Goal: Task Accomplishment & Management: Complete application form

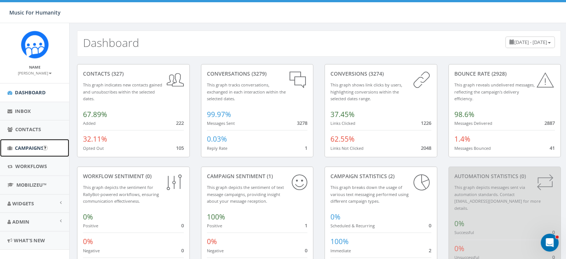
click at [28, 145] on span "Campaigns" at bounding box center [29, 147] width 29 height 7
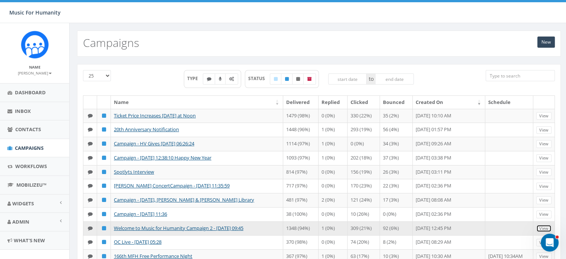
click at [539, 232] on link "View" at bounding box center [543, 228] width 15 height 8
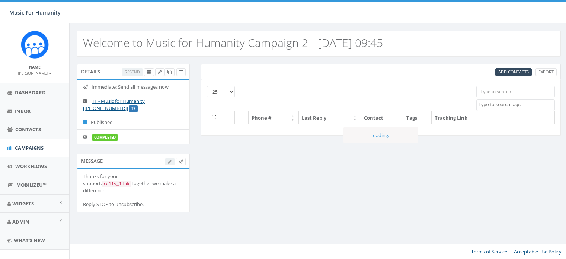
select select
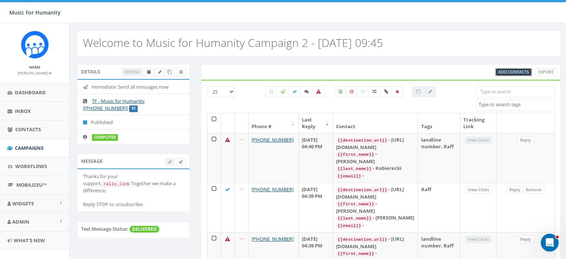
click at [504, 70] on span "Add Contacts" at bounding box center [514, 72] width 31 height 6
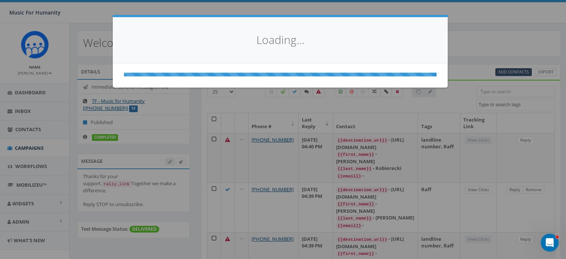
select select
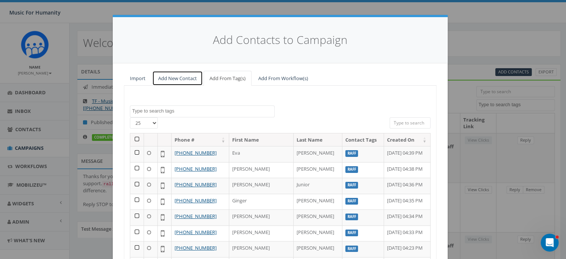
click at [173, 76] on link "Add New Contact" at bounding box center [177, 78] width 51 height 15
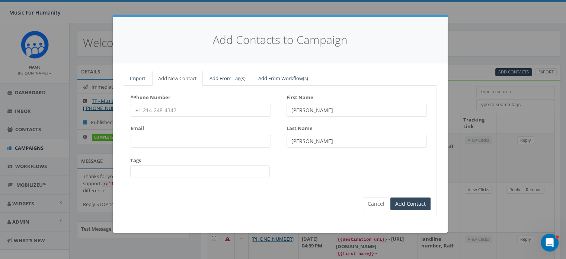
click at [156, 108] on input "* Phone Number" at bounding box center [201, 110] width 140 height 13
click at [152, 109] on input "* Phone Number" at bounding box center [201, 110] width 140 height 13
type input "9149600936"
type textarea "R"
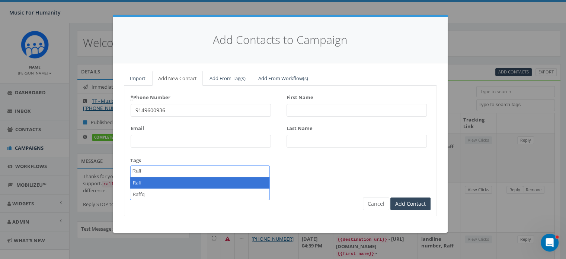
type textarea "Raff"
select select "Raff"
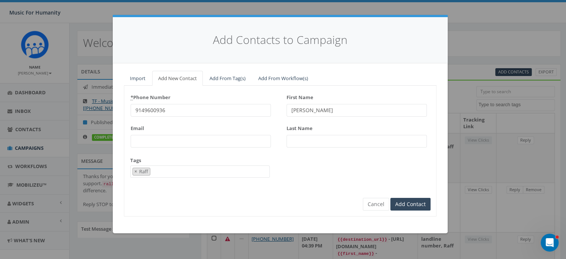
type input "[PERSON_NAME]"
type input "LoGiudici"
click at [391, 198] on input "Add Contact" at bounding box center [411, 204] width 40 height 13
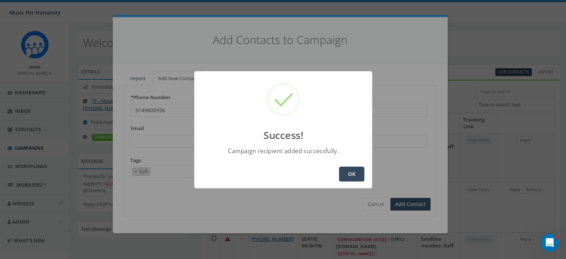
click at [351, 172] on button "OK" at bounding box center [351, 173] width 25 height 15
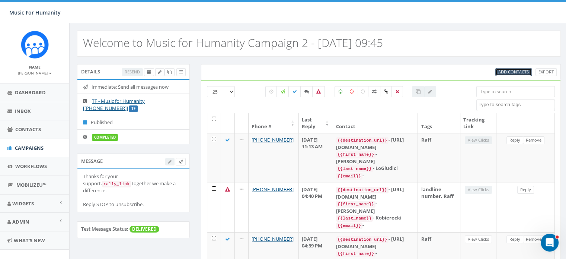
click at [512, 70] on span "Add Contacts" at bounding box center [514, 72] width 31 height 6
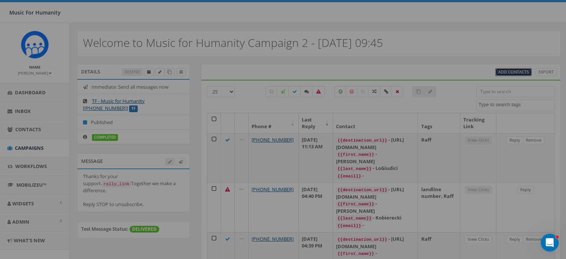
select select
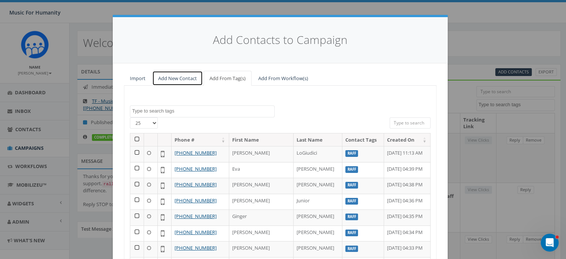
click at [173, 77] on link "Add New Contact" at bounding box center [177, 78] width 51 height 15
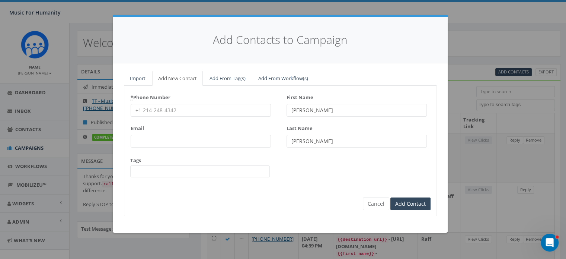
click at [158, 109] on input "* Phone Number" at bounding box center [201, 110] width 140 height 13
type input "8452381042"
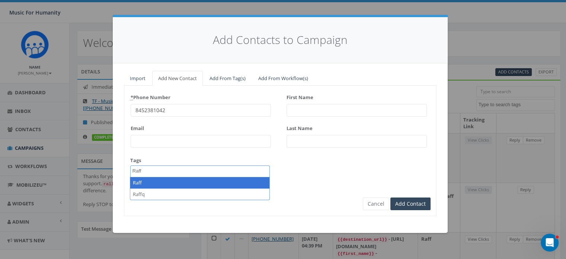
type textarea "Raff"
select select "Raff"
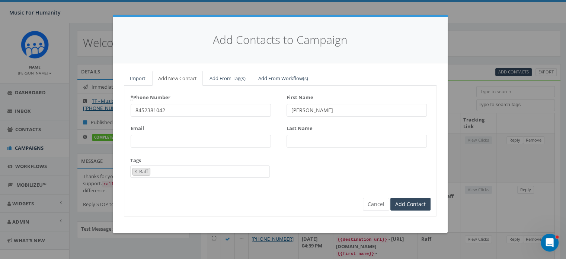
type input "[PERSON_NAME]"
type input "C"
type input "Dundas"
click at [391, 198] on input "Add Contact" at bounding box center [411, 204] width 40 height 13
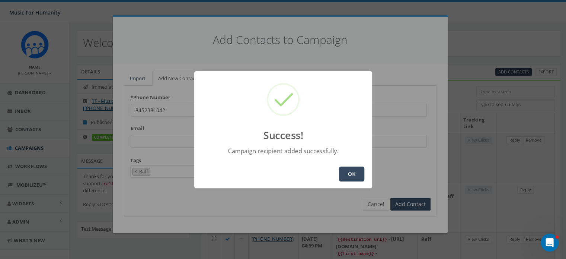
click at [357, 169] on button "OK" at bounding box center [351, 173] width 25 height 15
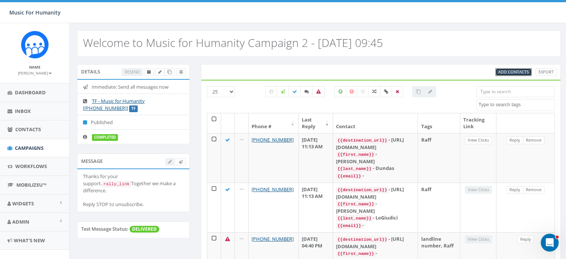
click at [504, 71] on span "Add Contacts" at bounding box center [514, 72] width 31 height 6
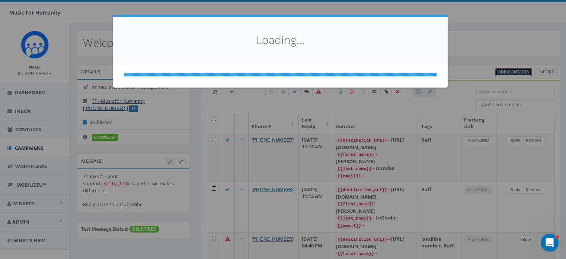
select select
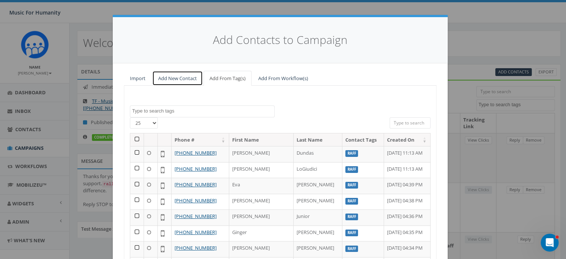
click at [171, 76] on link "Add New Contact" at bounding box center [177, 78] width 51 height 15
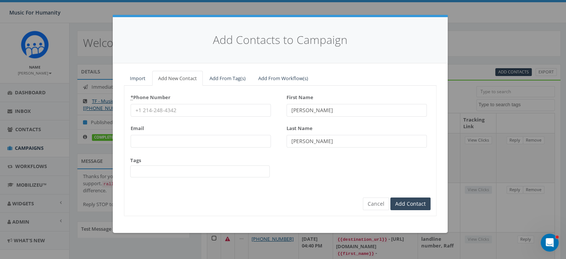
click at [162, 110] on input "* Phone Number" at bounding box center [201, 110] width 140 height 13
type input "8456621608"
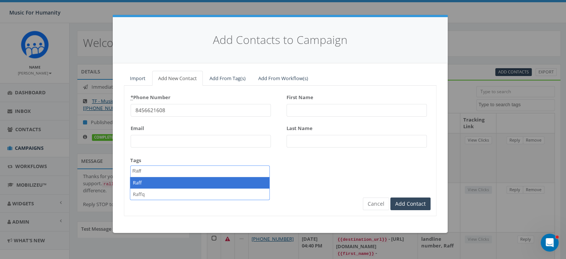
type textarea "Raff"
select select "Raff"
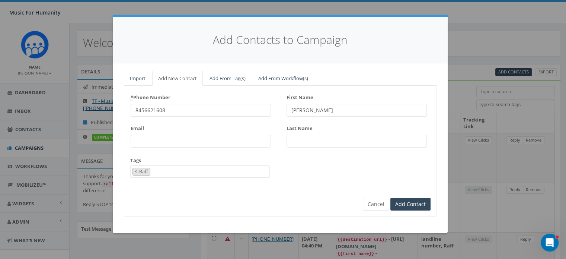
type input "[PERSON_NAME]"
click at [391, 198] on input "Add Contact" at bounding box center [411, 204] width 40 height 13
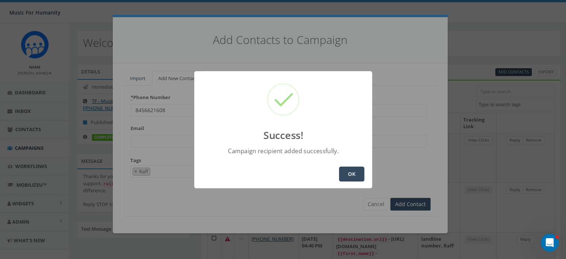
click at [354, 170] on button "OK" at bounding box center [351, 173] width 25 height 15
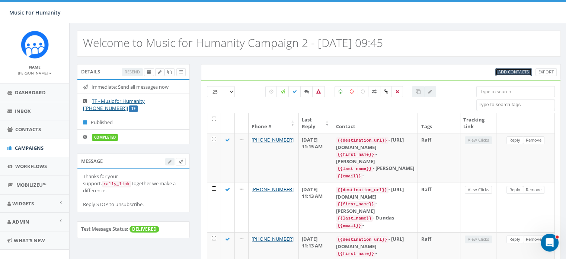
click at [510, 71] on span "Add Contacts" at bounding box center [514, 72] width 31 height 6
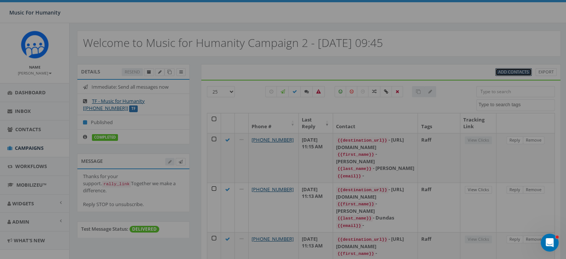
select select
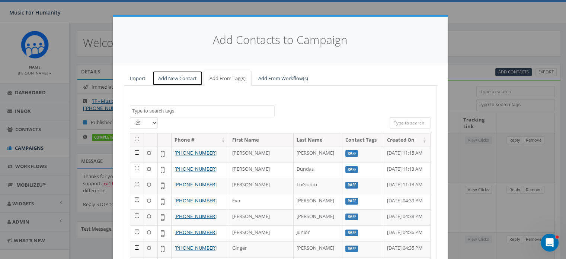
click at [168, 78] on link "Add New Contact" at bounding box center [177, 78] width 51 height 15
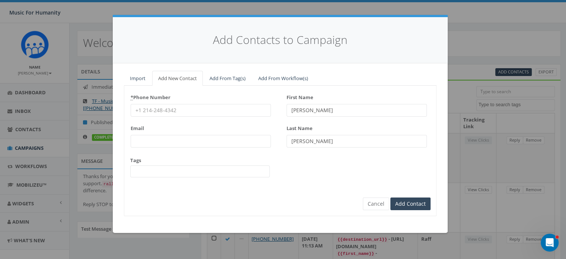
click at [154, 110] on input "* Phone Number" at bounding box center [201, 110] width 140 height 13
type input "8603340856"
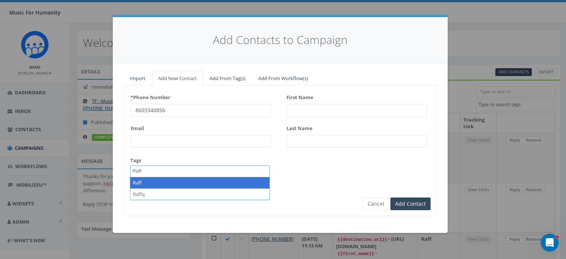
type textarea "Raff"
select select "Raff"
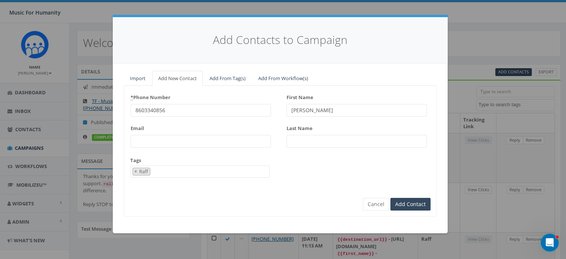
type input "[PERSON_NAME]"
click at [391, 198] on input "Add Contact" at bounding box center [411, 204] width 40 height 13
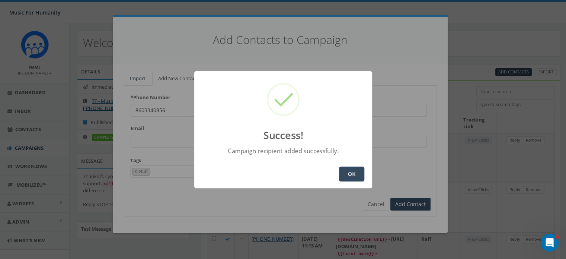
click at [348, 170] on button "OK" at bounding box center [351, 173] width 25 height 15
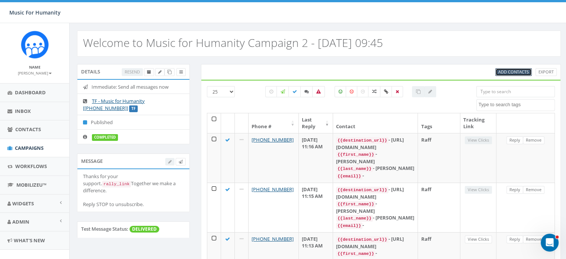
click at [510, 70] on span "Add Contacts" at bounding box center [514, 72] width 31 height 6
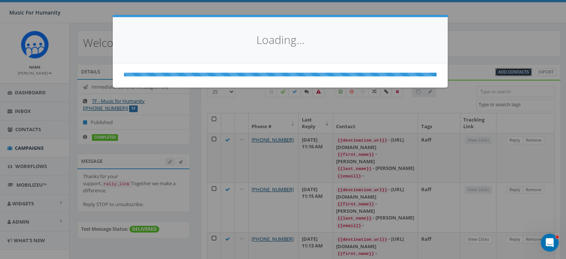
select select
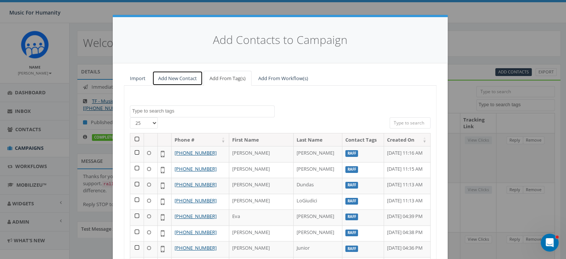
click at [176, 79] on link "Add New Contact" at bounding box center [177, 78] width 51 height 15
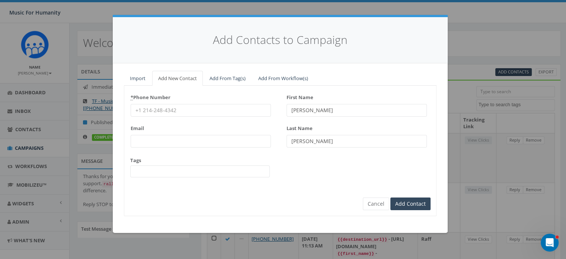
click at [160, 110] on input "* Phone Number" at bounding box center [201, 110] width 140 height 13
type input "8455003005"
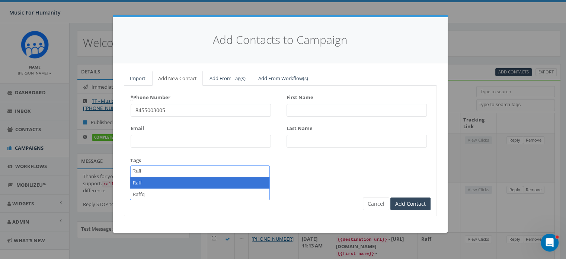
type textarea "Raff"
select select "Raff"
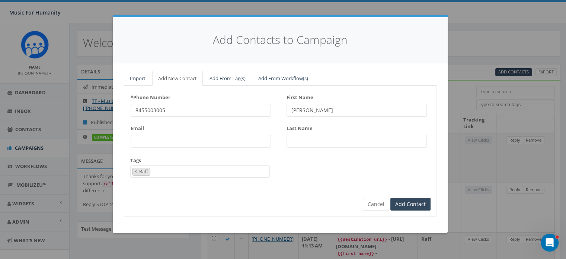
type input "[PERSON_NAME]"
click at [391, 198] on input "Add Contact" at bounding box center [411, 204] width 40 height 13
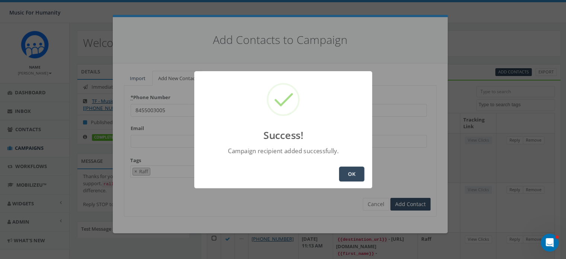
click at [347, 172] on button "OK" at bounding box center [351, 173] width 25 height 15
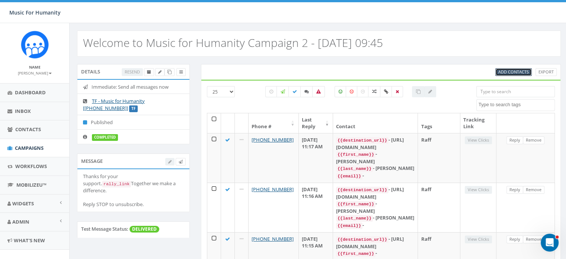
click at [511, 70] on span "Add Contacts" at bounding box center [514, 72] width 31 height 6
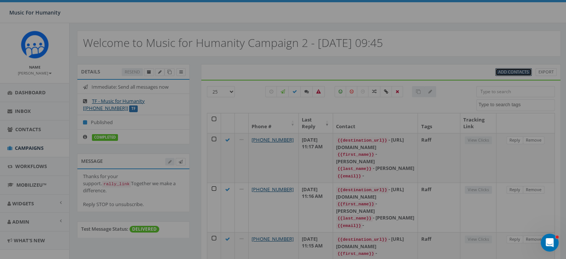
select select
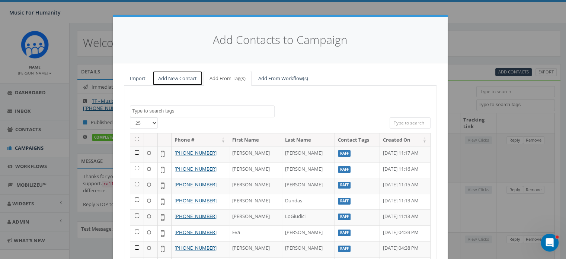
click at [176, 76] on link "Add New Contact" at bounding box center [177, 78] width 51 height 15
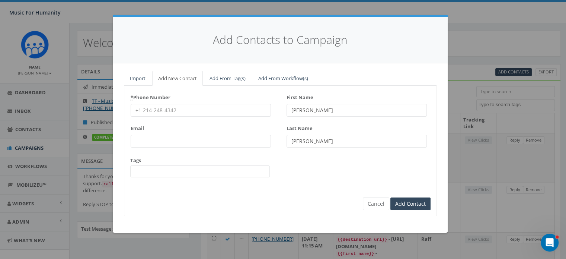
click at [153, 108] on input "* Phone Number" at bounding box center [201, 110] width 140 height 13
type input "6464232228"
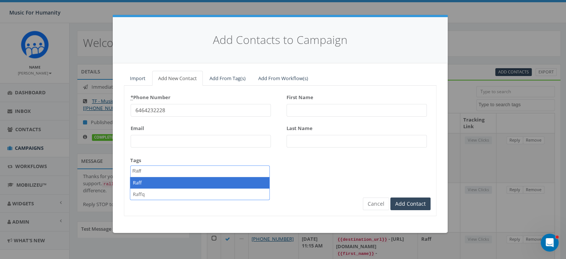
type textarea "Raff"
select select "Raff"
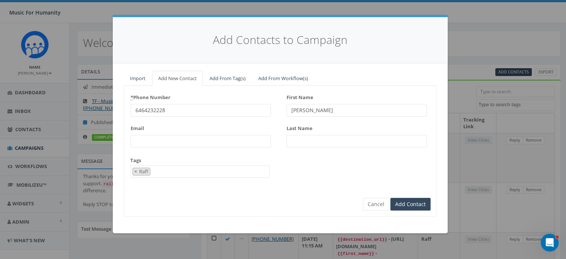
type input "[PERSON_NAME]"
click at [391, 198] on input "Add Contact" at bounding box center [411, 204] width 40 height 13
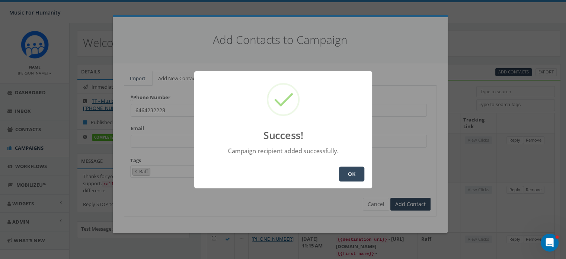
click at [347, 171] on button "OK" at bounding box center [351, 173] width 25 height 15
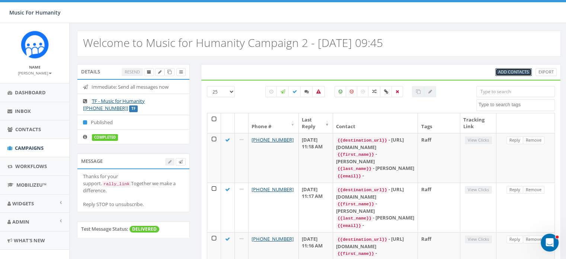
click at [509, 71] on span "Add Contacts" at bounding box center [514, 72] width 31 height 6
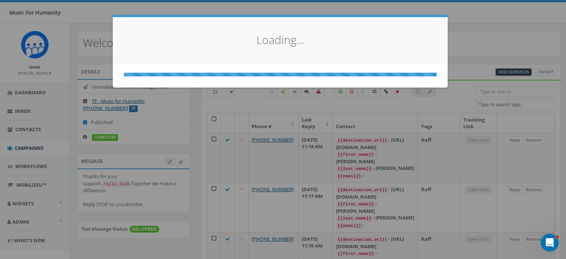
select select
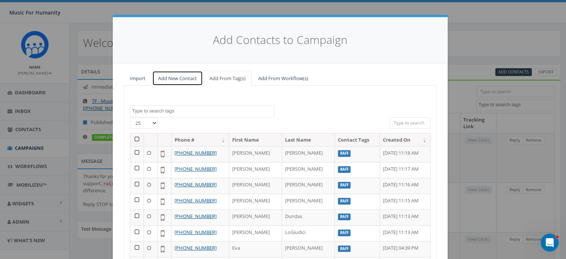
click at [173, 76] on link "Add New Contact" at bounding box center [177, 78] width 51 height 15
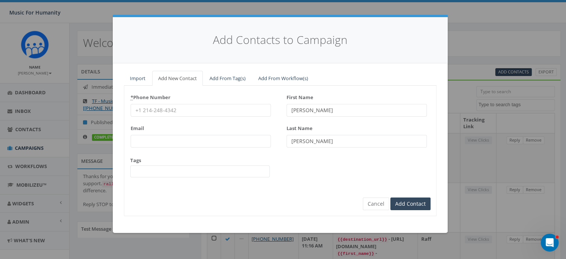
click at [159, 109] on input "* Phone Number" at bounding box center [201, 110] width 140 height 13
type input "9738865494"
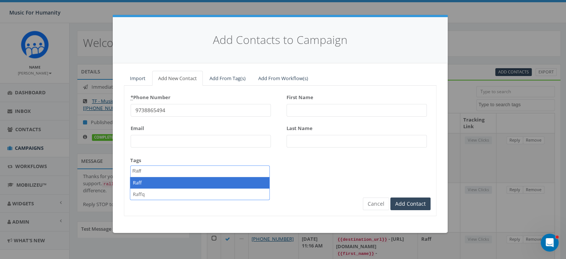
type textarea "Raff"
select select "Raff"
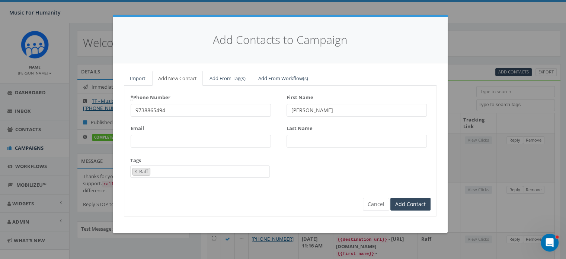
type input "[PERSON_NAME]"
click at [391, 198] on input "Add Contact" at bounding box center [411, 204] width 40 height 13
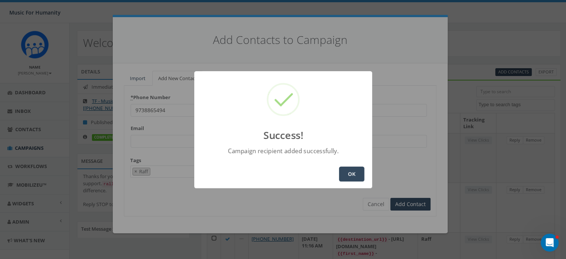
click at [354, 175] on button "OK" at bounding box center [351, 173] width 25 height 15
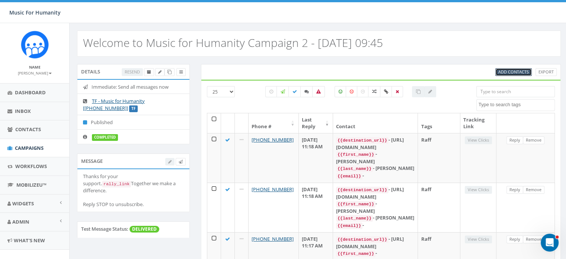
click at [514, 71] on span "Add Contacts" at bounding box center [514, 72] width 31 height 6
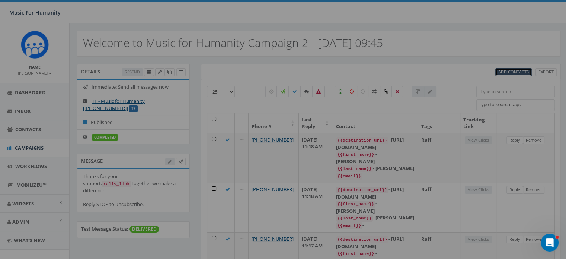
select select
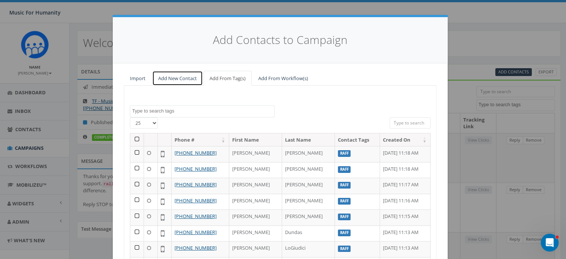
click at [165, 76] on link "Add New Contact" at bounding box center [177, 78] width 51 height 15
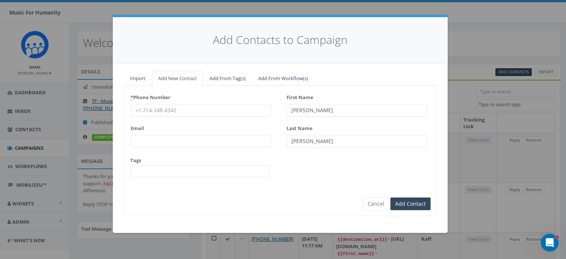
click at [160, 107] on input "* Phone Number" at bounding box center [201, 110] width 140 height 13
type input "8456614852"
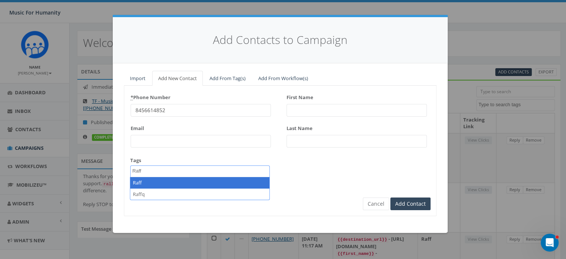
type textarea "Raff"
select select "Raff"
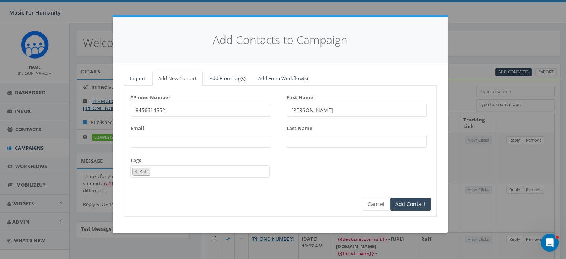
type input "[PERSON_NAME]"
type input "Butterworth"
click at [391, 198] on input "Add Contact" at bounding box center [411, 204] width 40 height 13
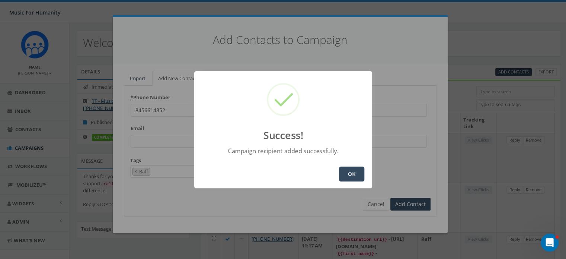
click at [350, 174] on button "OK" at bounding box center [351, 173] width 25 height 15
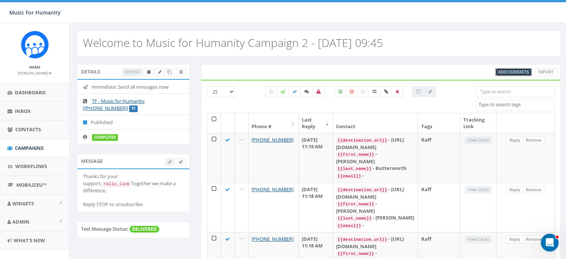
click at [505, 71] on span "Add Contacts" at bounding box center [514, 72] width 31 height 6
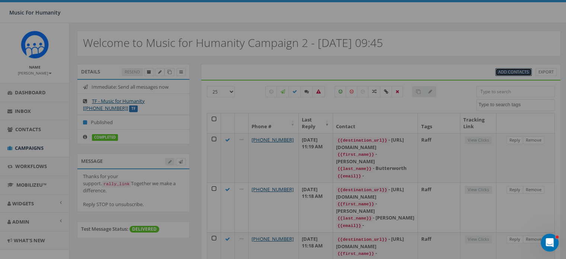
select select
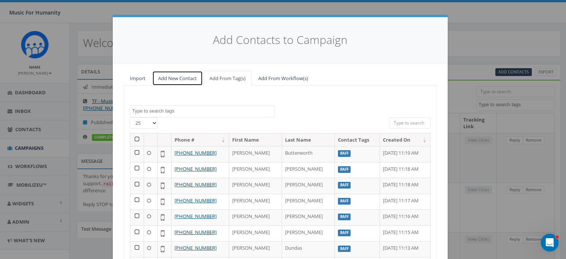
click at [173, 78] on link "Add New Contact" at bounding box center [177, 78] width 51 height 15
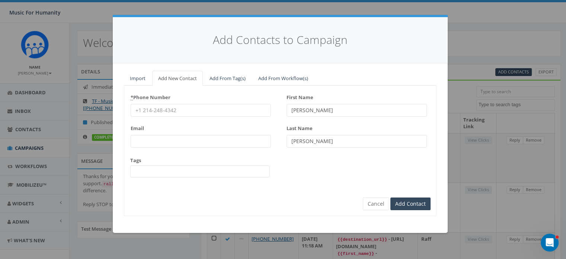
click at [159, 110] on input "* Phone Number" at bounding box center [201, 110] width 140 height 13
type input "8456619041"
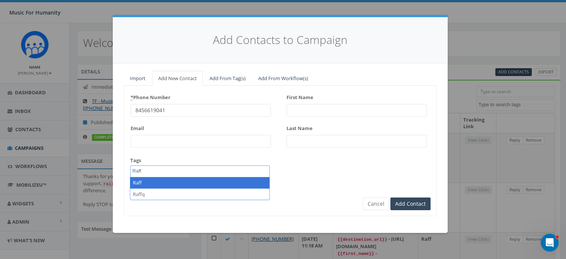
type textarea "Raff"
select select "Raff"
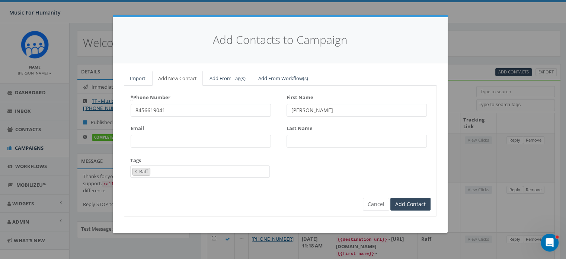
type input "[PERSON_NAME]"
type input "Butterworth"
click at [391, 198] on input "Add Contact" at bounding box center [411, 204] width 40 height 13
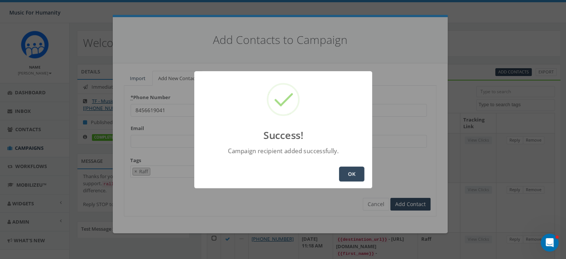
click at [357, 175] on button "OK" at bounding box center [351, 173] width 25 height 15
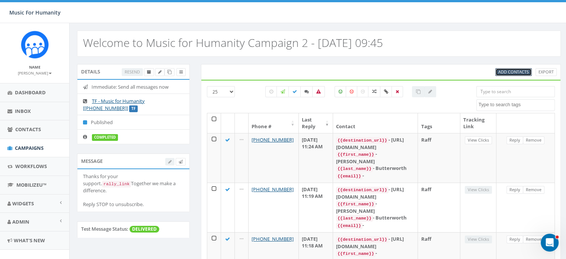
click at [511, 71] on span "Add Contacts" at bounding box center [514, 72] width 31 height 6
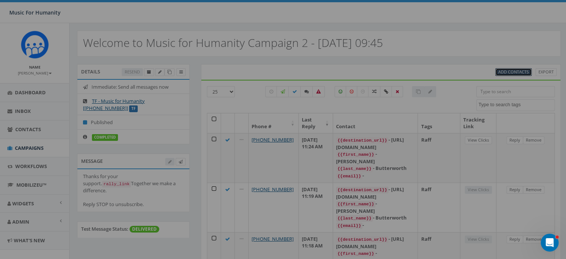
select select
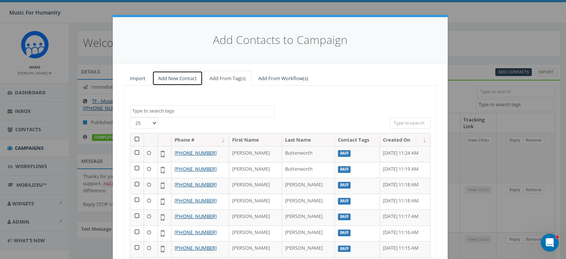
click at [171, 77] on link "Add New Contact" at bounding box center [177, 78] width 51 height 15
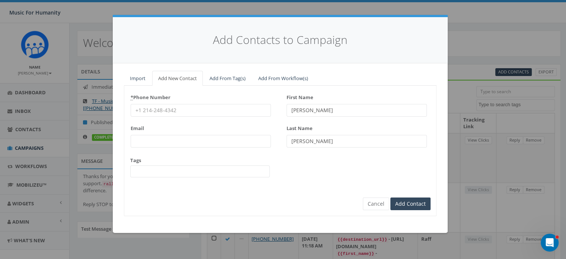
click at [150, 112] on input "* Phone Number" at bounding box center [201, 110] width 140 height 13
type input "8453255106"
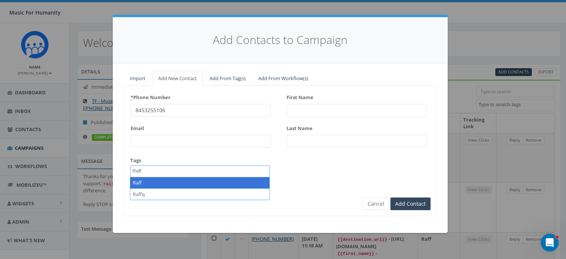
type textarea "Raff"
select select "Raff"
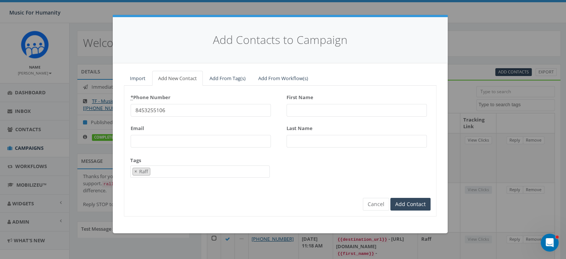
type textarea "q"
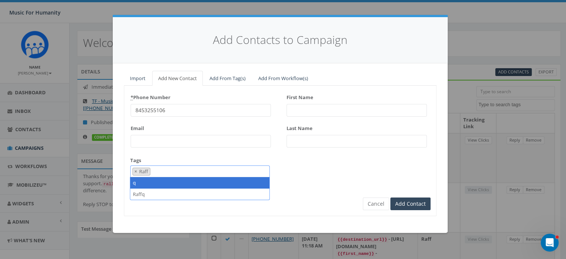
scroll to position [73, 0]
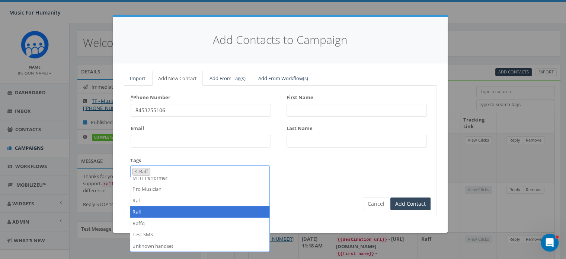
select select
type textarea "Raff"
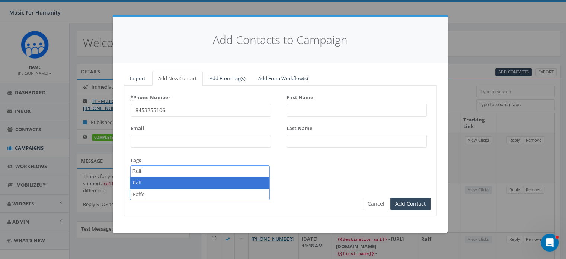
select select "Raff"
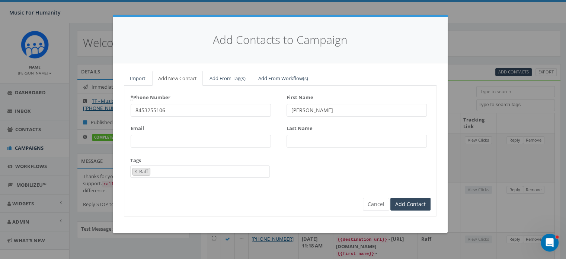
type input "[PERSON_NAME]"
type input "Bienskie"
click at [391, 198] on input "Add Contact" at bounding box center [411, 204] width 40 height 13
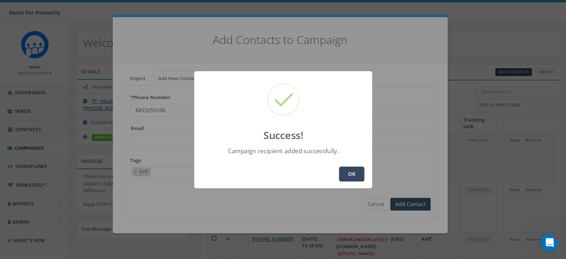
click at [350, 171] on button "OK" at bounding box center [351, 173] width 25 height 15
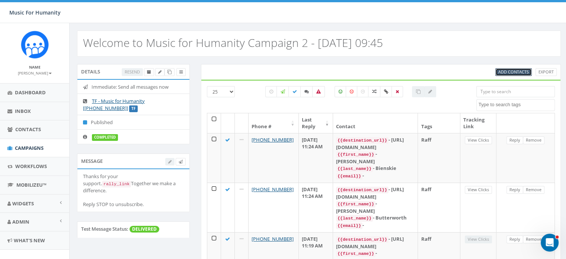
click at [511, 70] on span "Add Contacts" at bounding box center [514, 72] width 31 height 6
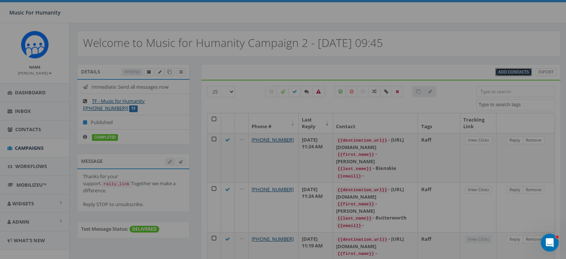
select select
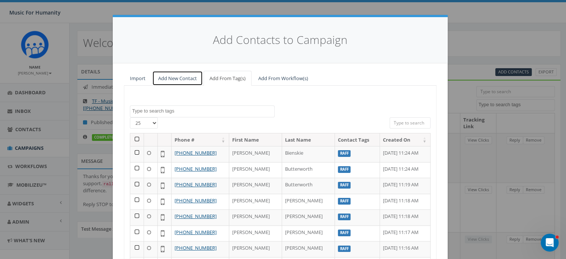
click at [165, 77] on link "Add New Contact" at bounding box center [177, 78] width 51 height 15
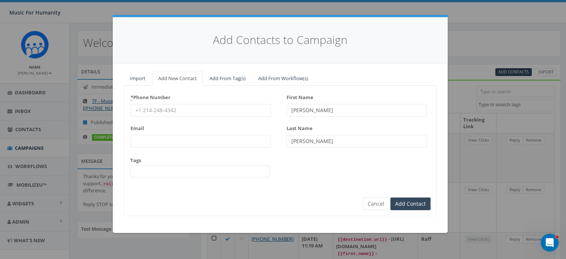
click at [153, 108] on input "* Phone Number" at bounding box center [201, 110] width 140 height 13
type input "8455441418"
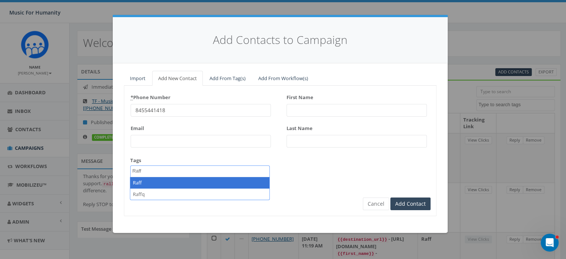
type textarea "Raff"
select select "Raff"
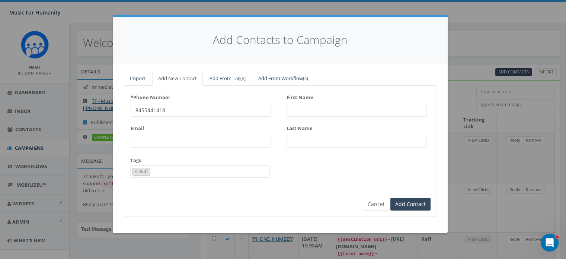
scroll to position [62, 0]
type input "[PERSON_NAME]"
type input "Butjer"
click at [363, 198] on button "Cancel" at bounding box center [376, 204] width 26 height 13
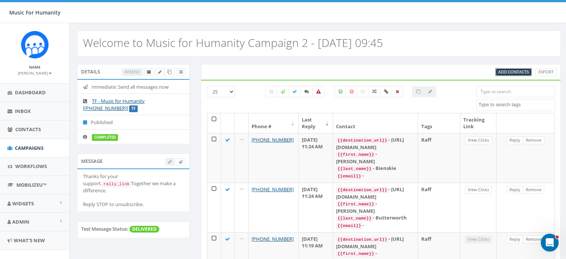
click at [507, 72] on span "Add Contacts" at bounding box center [514, 72] width 31 height 6
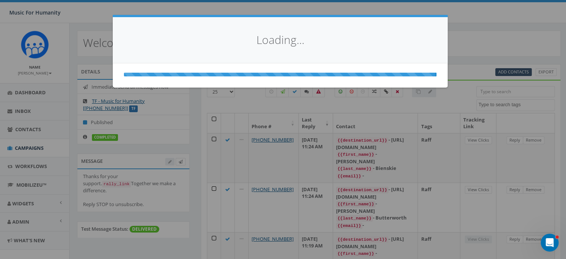
select select
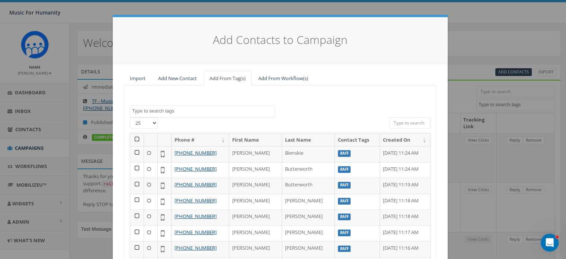
click at [473, 38] on div "Add Contacts to Campaign Import Add New Contact Add From Tag(s) Add From Workfl…" at bounding box center [283, 129] width 566 height 259
click at [464, 37] on div "Add Contacts to Campaign Import Add New Contact Add From Tag(s) Add From Workfl…" at bounding box center [283, 129] width 566 height 259
click at [170, 76] on link "Add New Contact" at bounding box center [177, 78] width 51 height 15
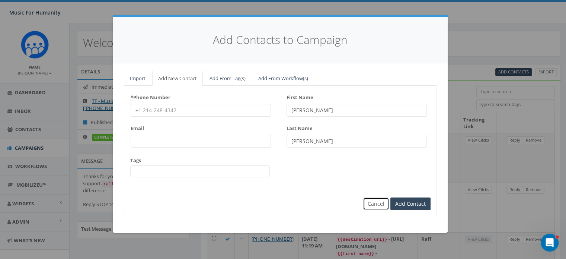
click at [379, 204] on button "Cancel" at bounding box center [376, 203] width 26 height 13
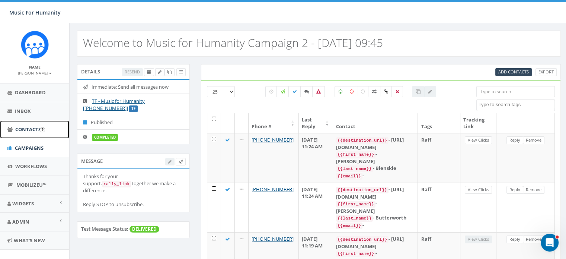
click at [26, 129] on span "Contacts" at bounding box center [28, 129] width 26 height 7
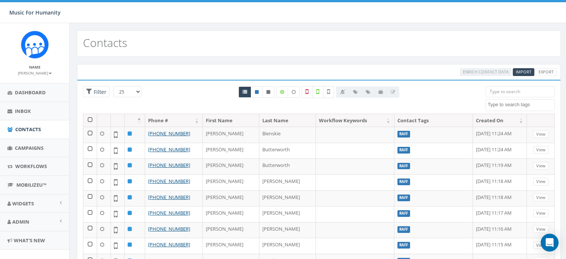
select select
click at [499, 92] on input "search" at bounding box center [520, 91] width 69 height 11
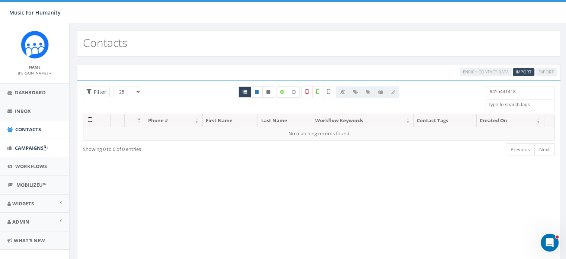
type input "8455441418"
click at [30, 146] on span "Campaigns" at bounding box center [29, 147] width 29 height 7
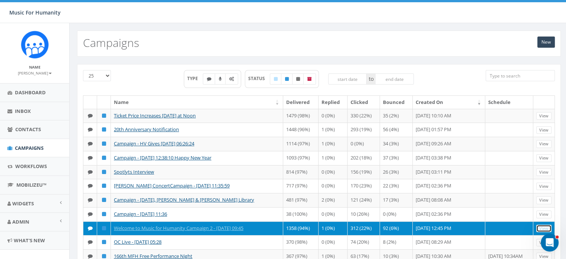
click at [538, 232] on link "View" at bounding box center [543, 228] width 15 height 8
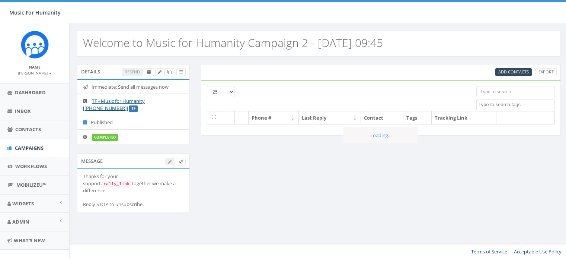
select select
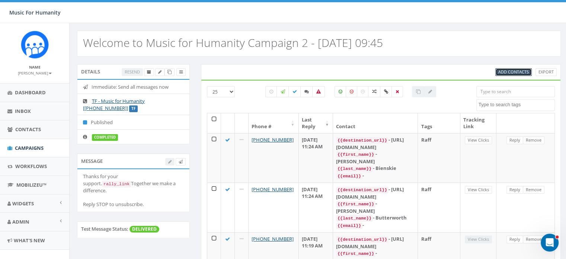
click at [507, 72] on span "Add Contacts" at bounding box center [514, 72] width 31 height 6
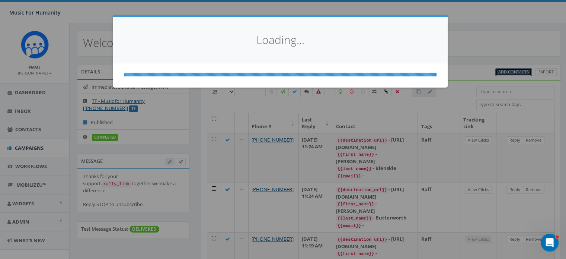
select select
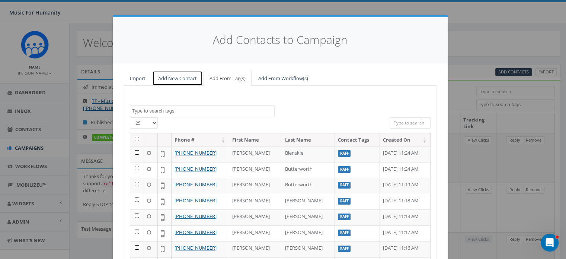
click at [162, 77] on link "Add New Contact" at bounding box center [177, 78] width 51 height 15
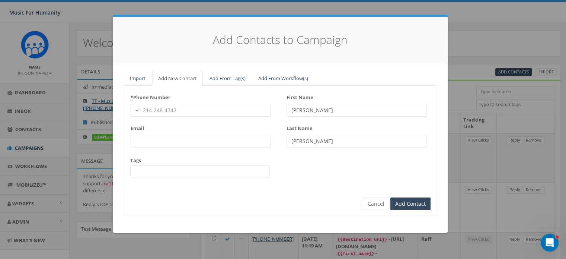
click at [162, 106] on input "* Phone Number" at bounding box center [201, 110] width 140 height 13
type input "8455441418"
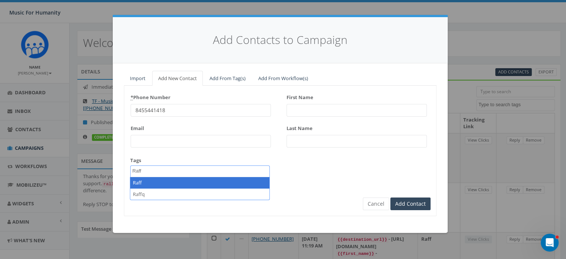
type textarea "Raff"
select select "Raff"
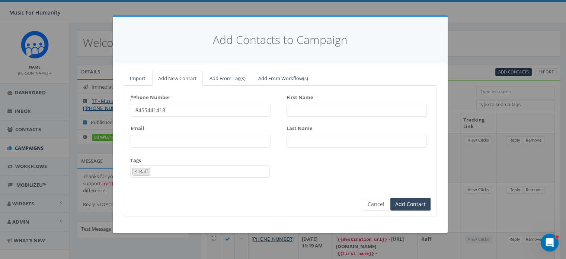
scroll to position [62, 0]
type input "[PERSON_NAME]"
type input "Butjer"
click at [406, 204] on input "Add Contact" at bounding box center [411, 204] width 40 height 13
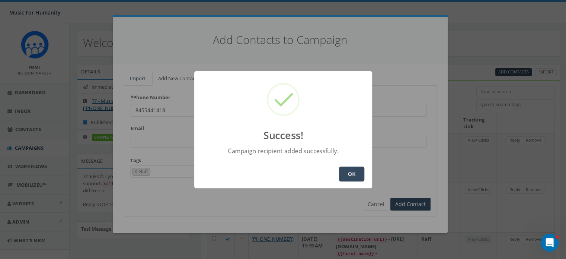
click at [350, 172] on button "OK" at bounding box center [351, 173] width 25 height 15
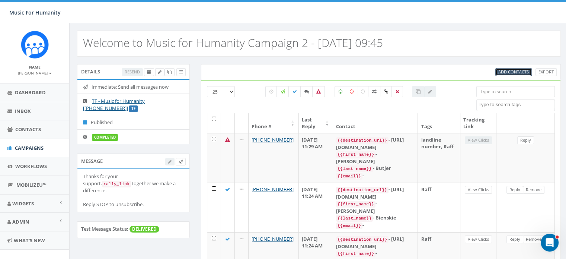
click at [511, 71] on span "Add Contacts" at bounding box center [514, 72] width 31 height 6
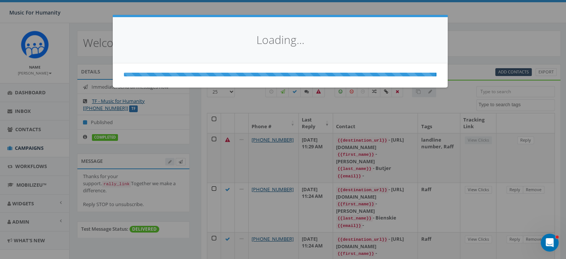
select select
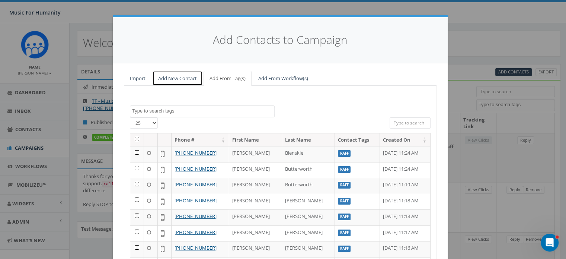
click at [171, 79] on link "Add New Contact" at bounding box center [177, 78] width 51 height 15
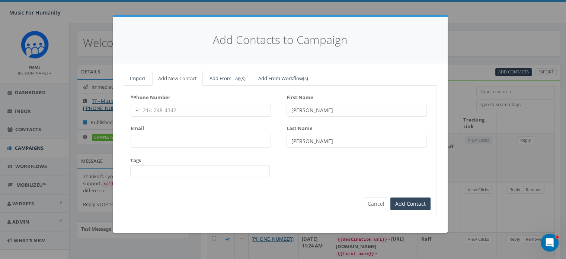
click at [165, 108] on input "* Phone Number" at bounding box center [201, 110] width 140 height 13
type input "8459887178"
type input "[PERSON_NAME]"
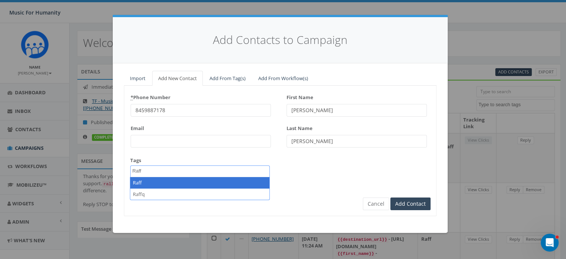
type textarea "Raff"
select select "Raff"
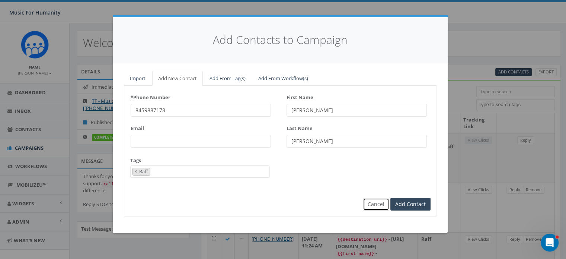
click at [379, 203] on button "Cancel" at bounding box center [376, 204] width 26 height 13
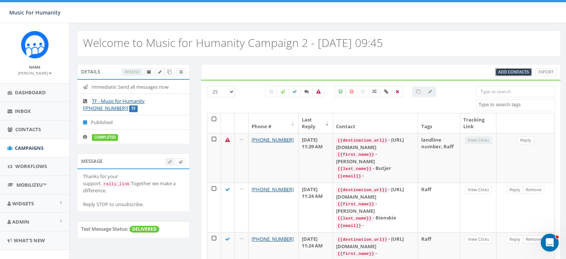
click at [508, 70] on span "Add Contacts" at bounding box center [514, 72] width 31 height 6
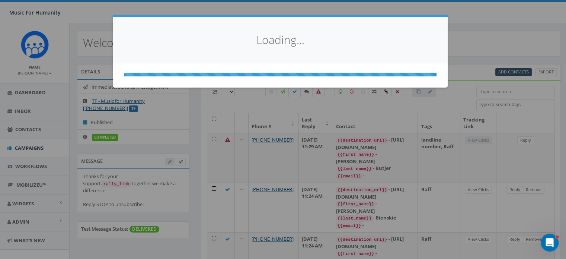
select select
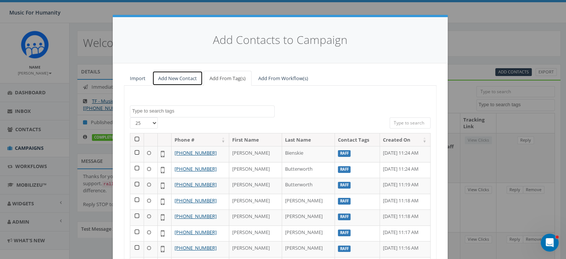
click at [173, 78] on link "Add New Contact" at bounding box center [177, 78] width 51 height 15
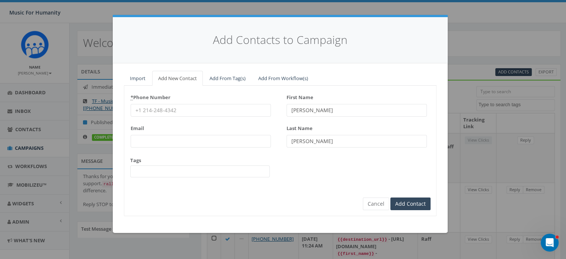
click at [158, 111] on input "* Phone Number" at bounding box center [201, 110] width 140 height 13
type input "2012130372"
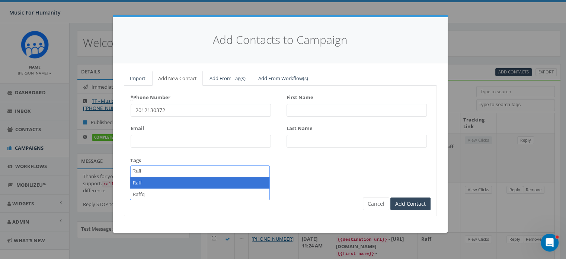
type textarea "Raff"
select select "Raff"
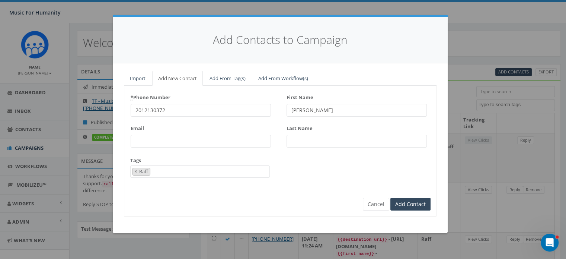
type input "[PERSON_NAME]"
click at [391, 198] on input "Add Contact" at bounding box center [411, 204] width 40 height 13
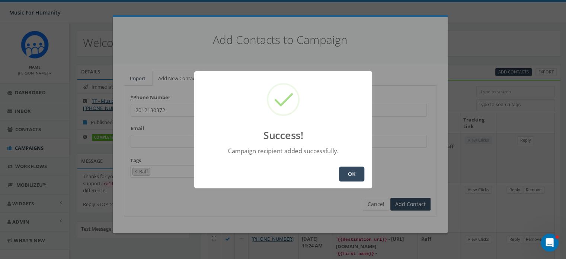
click at [351, 172] on button "OK" at bounding box center [351, 173] width 25 height 15
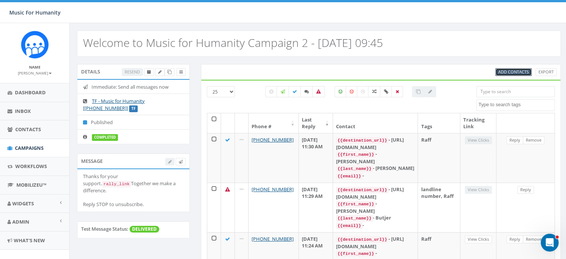
click at [517, 69] on span "Add Contacts" at bounding box center [514, 72] width 31 height 6
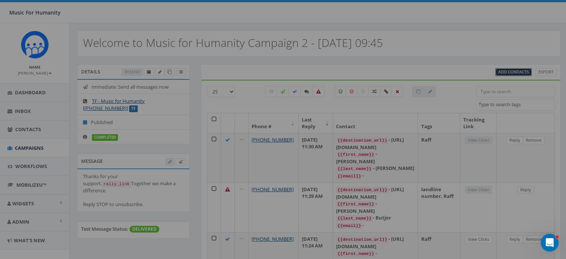
select select
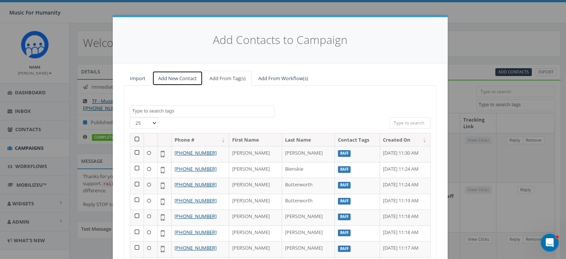
click at [174, 79] on link "Add New Contact" at bounding box center [177, 78] width 51 height 15
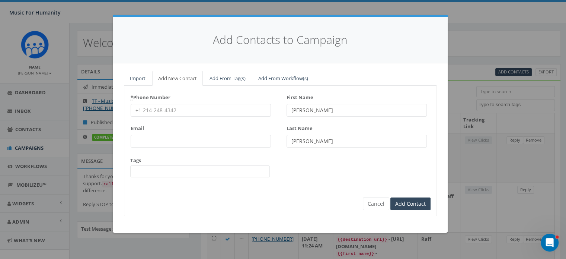
click at [154, 110] on input "* Phone Number" at bounding box center [201, 110] width 140 height 13
type input "8145779273"
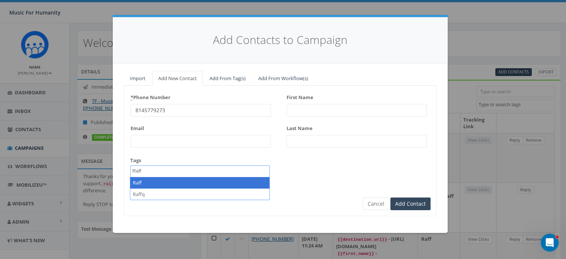
type textarea "Raff"
select select "Raff"
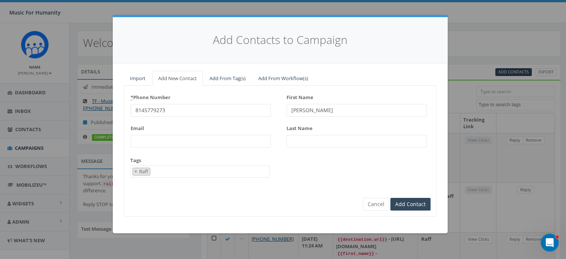
type input "[PERSON_NAME]"
click at [391, 198] on input "Add Contact" at bounding box center [411, 204] width 40 height 13
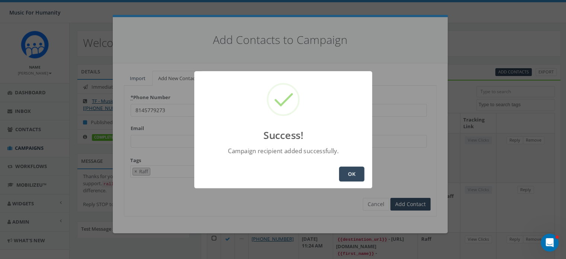
click at [348, 173] on button "OK" at bounding box center [351, 173] width 25 height 15
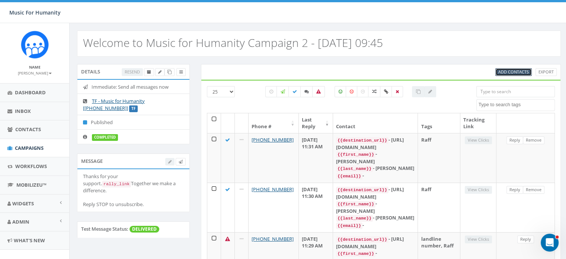
click at [513, 71] on span "Add Contacts" at bounding box center [514, 72] width 31 height 6
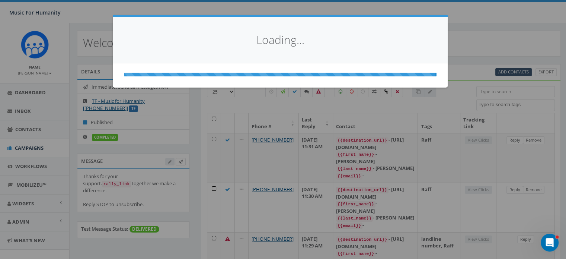
select select
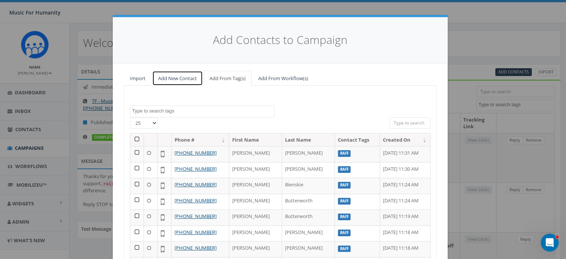
click at [176, 76] on link "Add New Contact" at bounding box center [177, 78] width 51 height 15
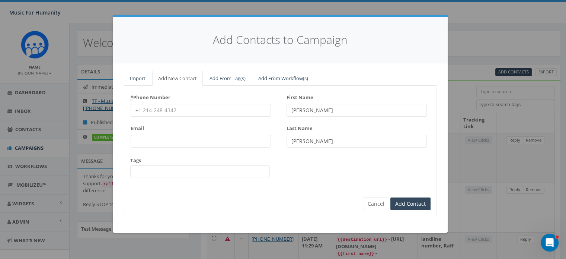
click at [169, 105] on input "* Phone Number" at bounding box center [201, 110] width 140 height 13
type input "9178851883"
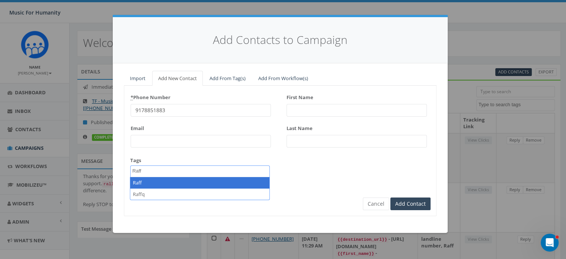
type textarea "Raff"
select select "Raff"
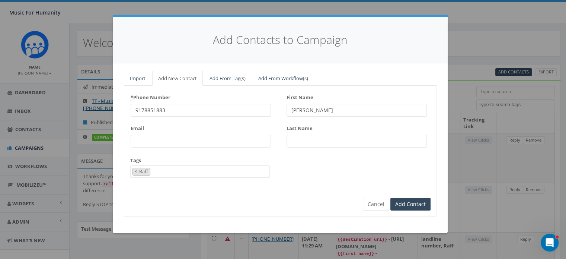
type input "[PERSON_NAME]"
click at [391, 198] on input "Add Contact" at bounding box center [411, 204] width 40 height 13
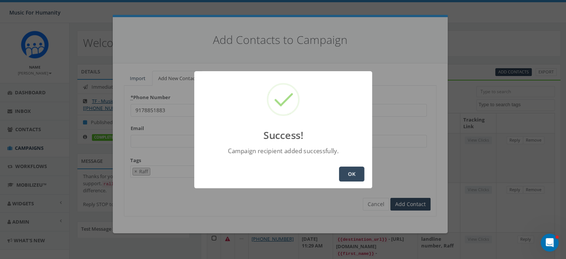
click at [351, 173] on button "OK" at bounding box center [351, 173] width 25 height 15
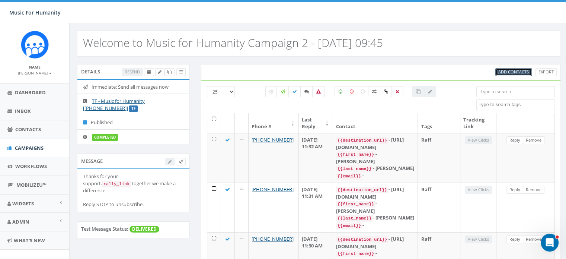
click at [511, 71] on span "Add Contacts" at bounding box center [514, 72] width 31 height 6
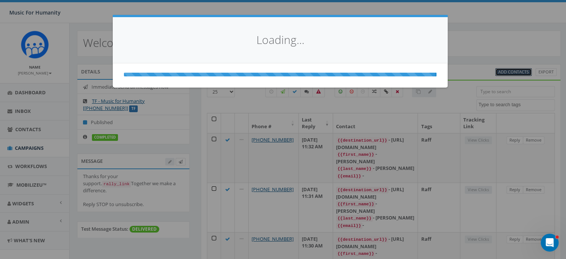
select select
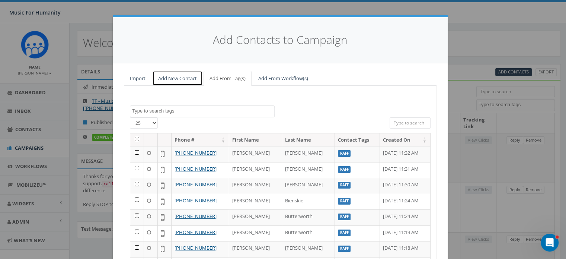
click at [179, 79] on link "Add New Contact" at bounding box center [177, 78] width 51 height 15
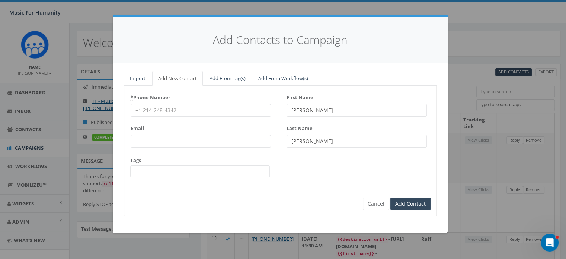
click at [168, 112] on input "* Phone Number" at bounding box center [201, 110] width 140 height 13
type input "8457053531"
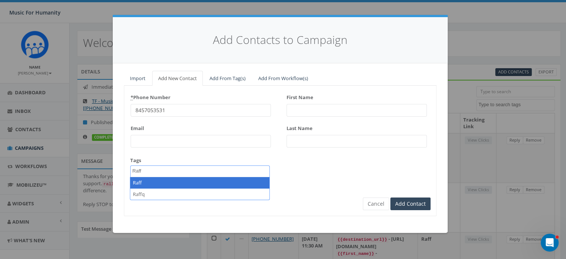
type textarea "Raff"
select select "Raff"
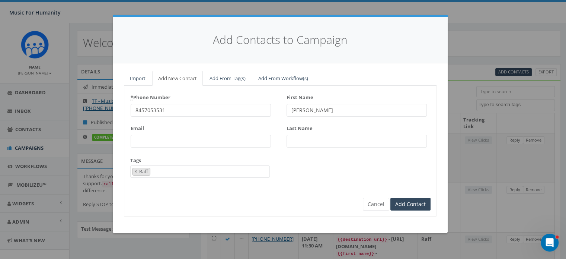
type input "[PERSON_NAME]"
type input "Zolatas"
click at [391, 198] on input "Add Contact" at bounding box center [411, 204] width 40 height 13
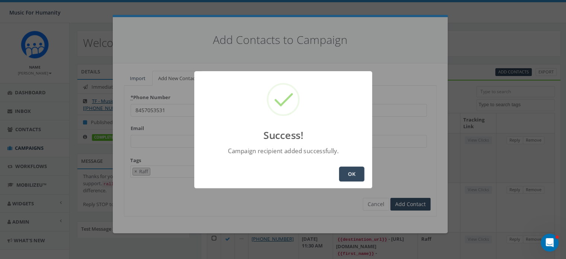
click at [351, 172] on button "OK" at bounding box center [351, 173] width 25 height 15
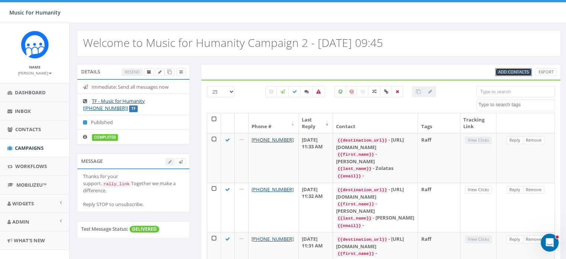
click at [509, 70] on span "Add Contacts" at bounding box center [514, 72] width 31 height 6
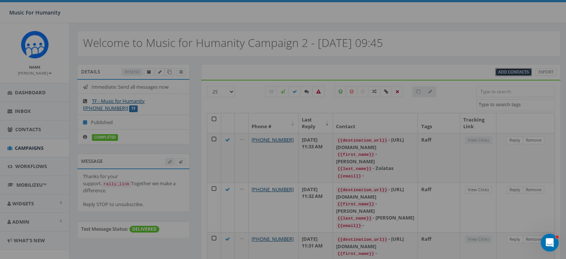
select select
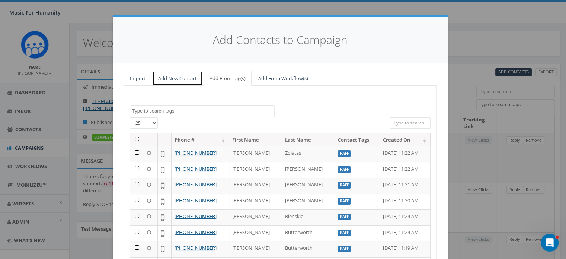
click at [173, 78] on link "Add New Contact" at bounding box center [177, 78] width 51 height 15
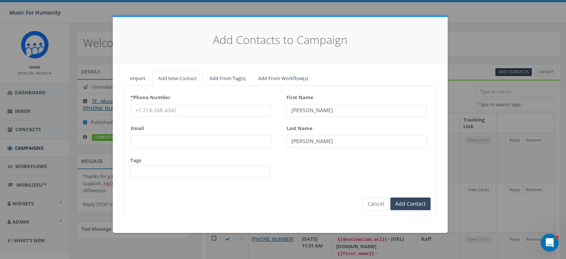
click at [158, 108] on input "* Phone Number" at bounding box center [201, 110] width 140 height 13
type input "8455377930"
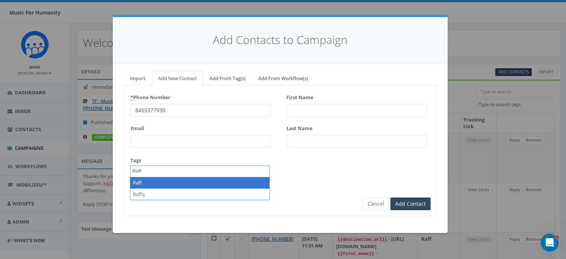
type textarea "Raff"
select select "Raff"
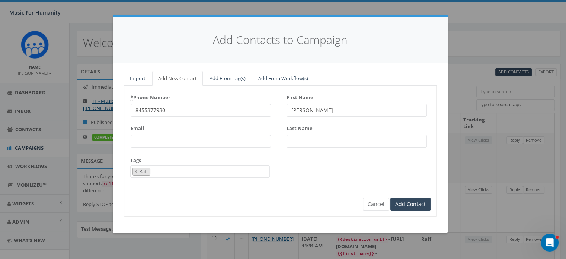
type input "[PERSON_NAME]"
click at [391, 198] on input "Add Contact" at bounding box center [411, 204] width 40 height 13
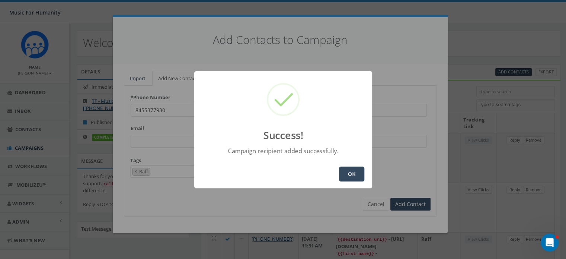
click at [354, 171] on button "OK" at bounding box center [351, 173] width 25 height 15
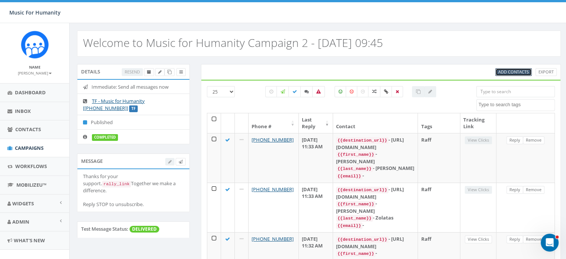
click at [516, 70] on span "Add Contacts" at bounding box center [514, 72] width 31 height 6
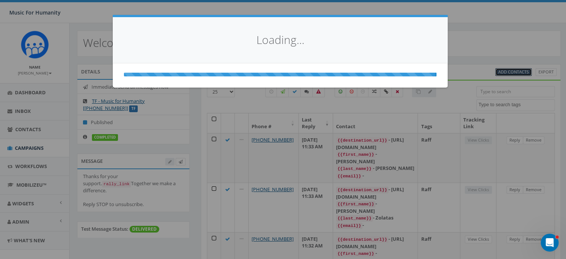
select select
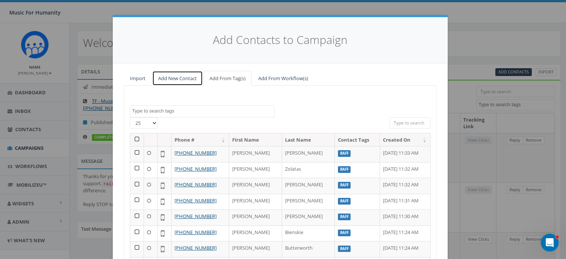
click at [169, 77] on link "Add New Contact" at bounding box center [177, 78] width 51 height 15
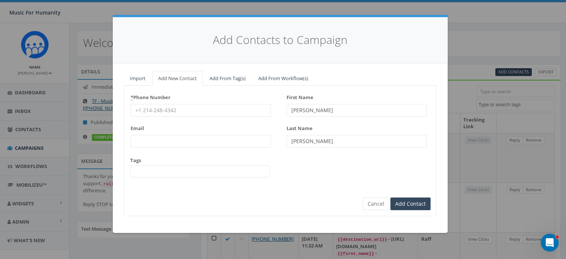
click at [164, 108] on input "* Phone Number" at bounding box center [201, 110] width 140 height 13
type input "5703355093"
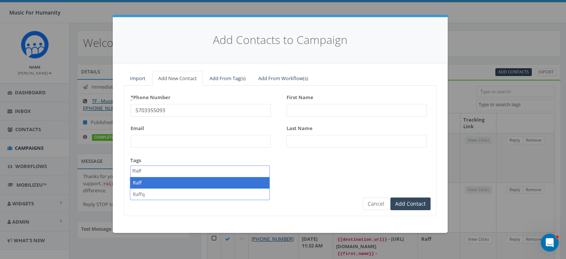
type textarea "Raff"
select select "Raff"
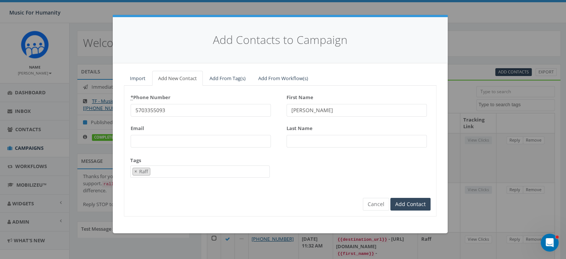
type input "[PERSON_NAME]"
type input "Pietrolaj"
click at [391, 198] on input "Add Contact" at bounding box center [411, 204] width 40 height 13
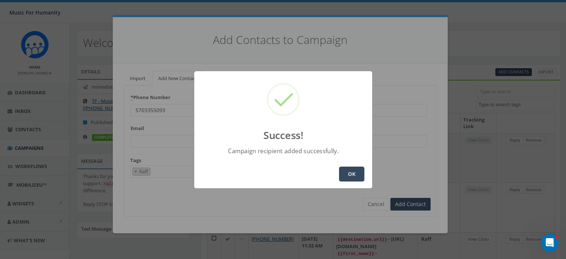
click at [350, 173] on button "OK" at bounding box center [351, 173] width 25 height 15
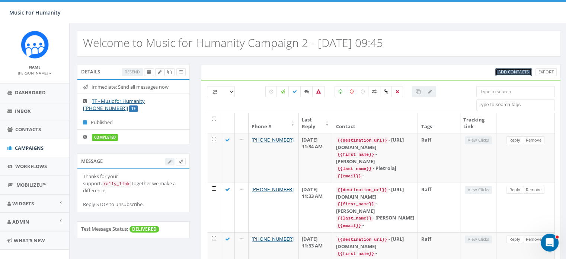
click at [513, 70] on span "Add Contacts" at bounding box center [514, 72] width 31 height 6
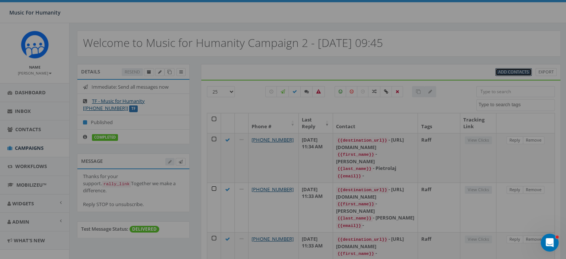
select select
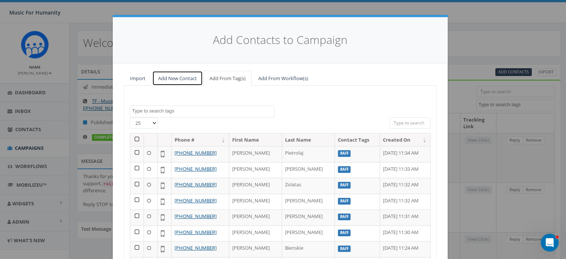
click at [179, 76] on link "Add New Contact" at bounding box center [177, 78] width 51 height 15
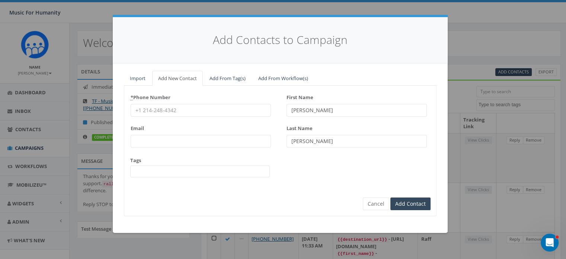
click at [153, 110] on input "* Phone Number" at bounding box center [201, 110] width 140 height 13
type input "8457985833"
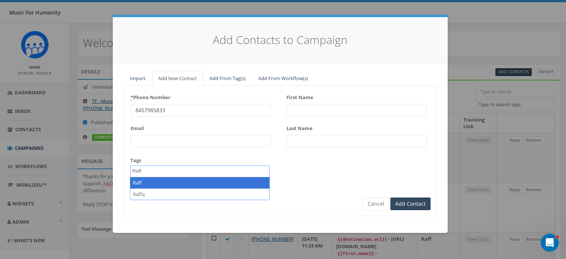
type textarea "Raff"
select select "Raff"
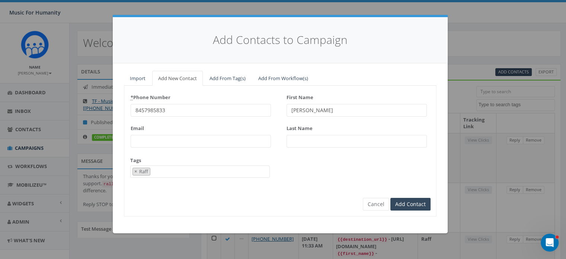
type input "[PERSON_NAME]"
click at [391, 198] on input "Add Contact" at bounding box center [411, 204] width 40 height 13
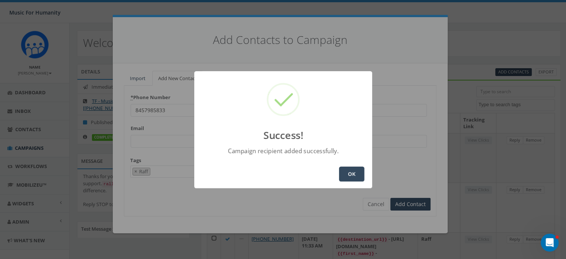
click at [351, 171] on button "OK" at bounding box center [351, 173] width 25 height 15
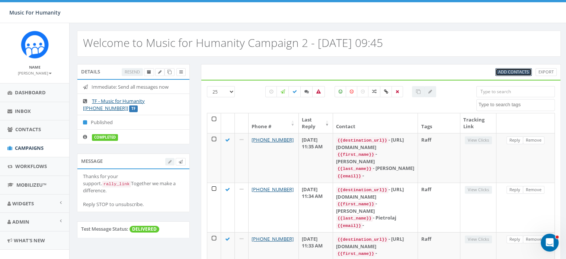
click at [510, 71] on span "Add Contacts" at bounding box center [514, 72] width 31 height 6
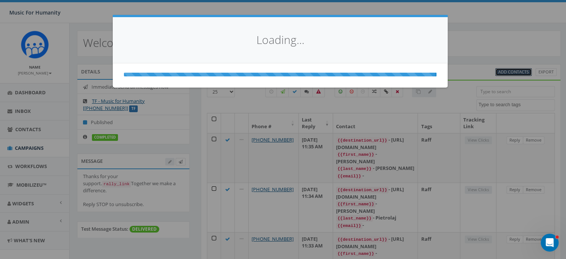
select select
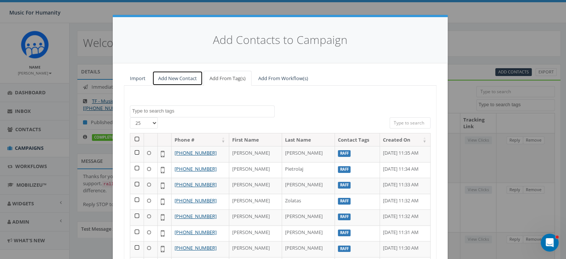
click at [183, 77] on link "Add New Contact" at bounding box center [177, 78] width 51 height 15
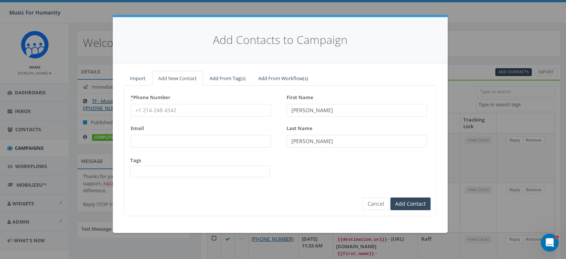
click at [176, 109] on input "* Phone Number" at bounding box center [201, 110] width 140 height 13
type input "8455009894"
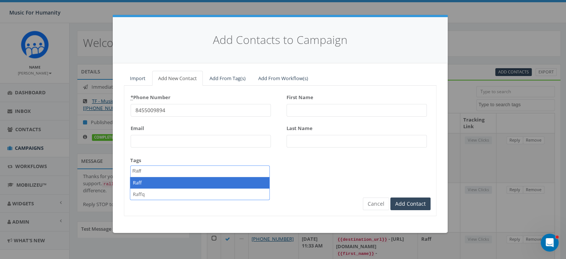
type textarea "Raff"
select select "Raff"
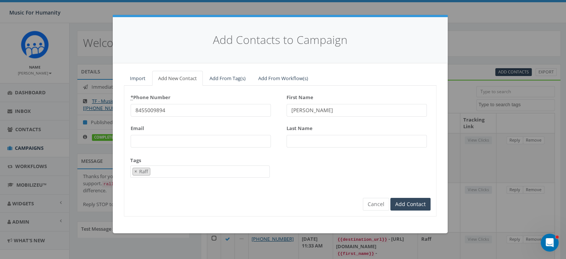
type input "[PERSON_NAME]"
click at [391, 198] on input "Add Contact" at bounding box center [411, 204] width 40 height 13
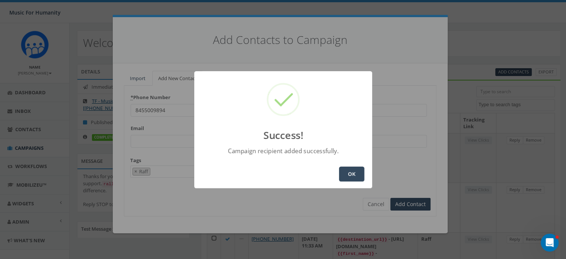
click at [354, 172] on button "OK" at bounding box center [351, 173] width 25 height 15
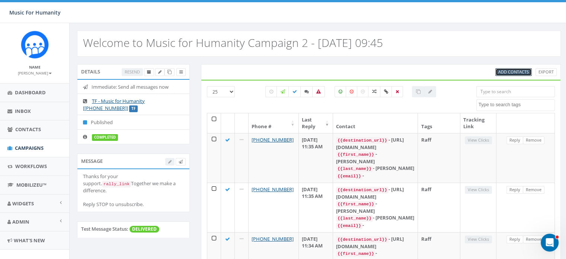
click at [511, 71] on span "Add Contacts" at bounding box center [514, 72] width 31 height 6
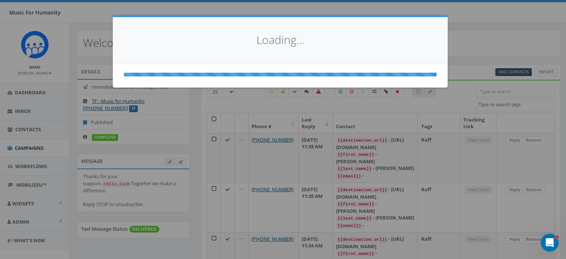
select select
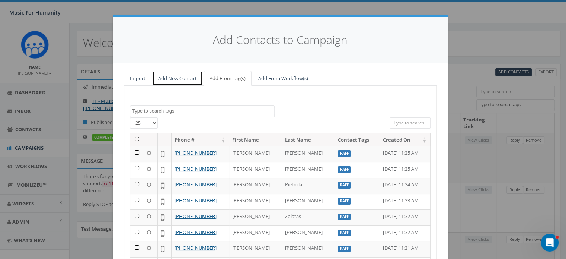
click at [165, 79] on link "Add New Contact" at bounding box center [177, 78] width 51 height 15
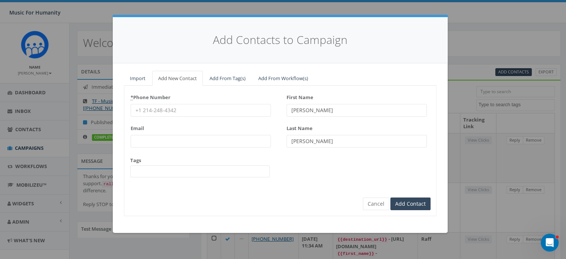
click at [149, 111] on input "* Phone Number" at bounding box center [201, 110] width 140 height 13
type input "8457722975"
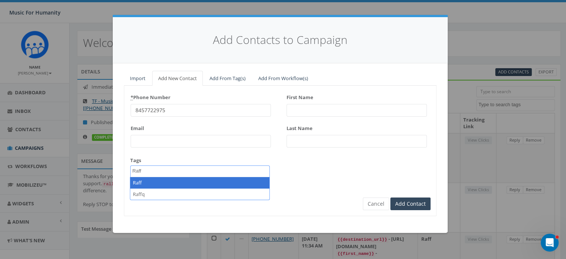
type textarea "Raff"
select select "Raff"
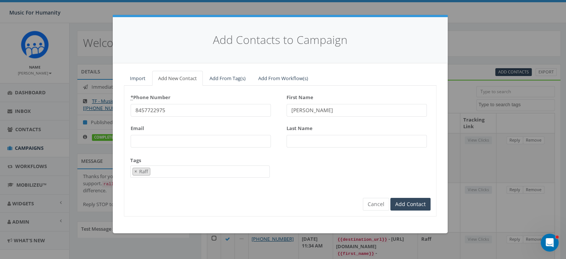
type input "[PERSON_NAME]"
click at [391, 198] on input "Add Contact" at bounding box center [411, 204] width 40 height 13
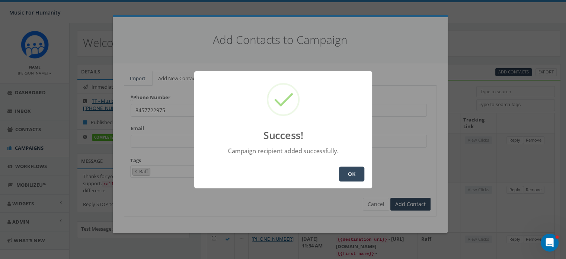
click at [350, 175] on button "OK" at bounding box center [351, 173] width 25 height 15
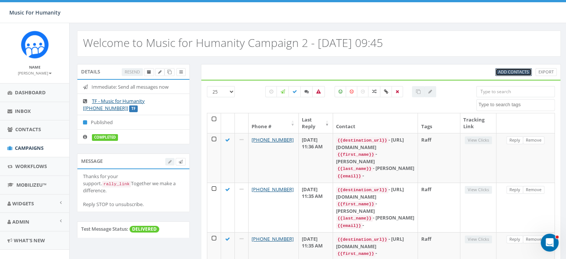
click at [514, 72] on span "Add Contacts" at bounding box center [514, 72] width 31 height 6
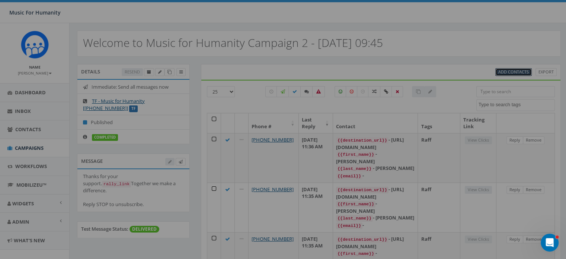
select select
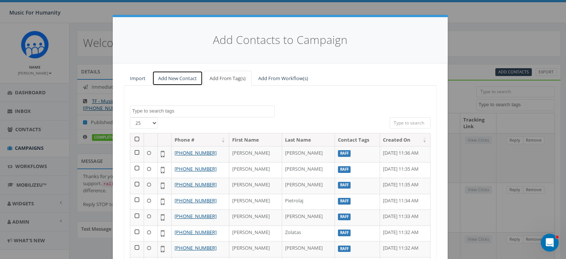
click at [173, 80] on link "Add New Contact" at bounding box center [177, 78] width 51 height 15
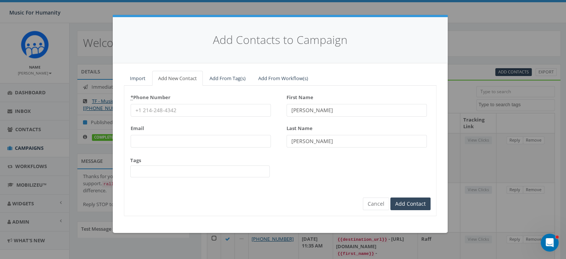
click at [159, 110] on input "* Phone Number" at bounding box center [201, 110] width 140 height 13
type input "6108027259"
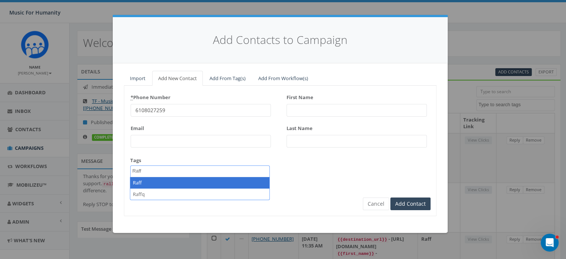
type textarea "Raff"
select select "Raff"
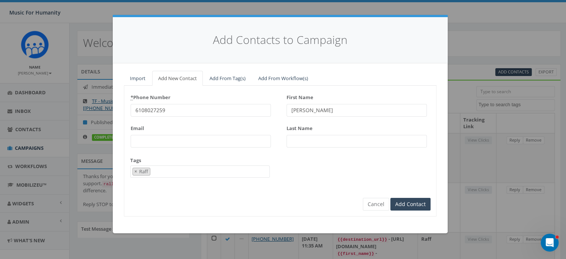
type input "[PERSON_NAME]"
click at [391, 198] on input "Add Contact" at bounding box center [411, 204] width 40 height 13
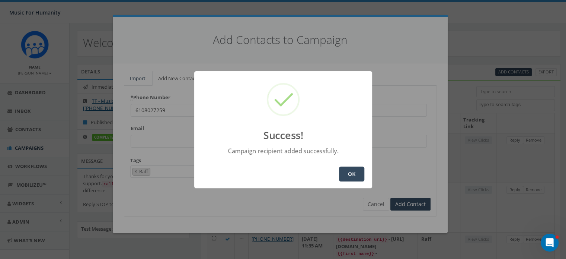
click at [349, 172] on button "OK" at bounding box center [351, 173] width 25 height 15
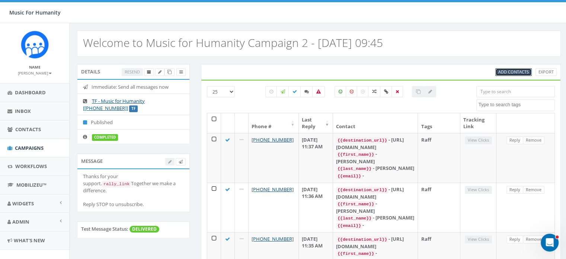
click at [510, 71] on span "Add Contacts" at bounding box center [514, 72] width 31 height 6
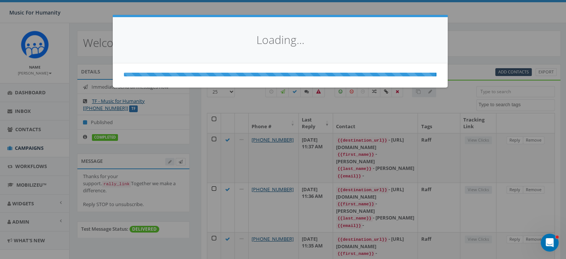
select select
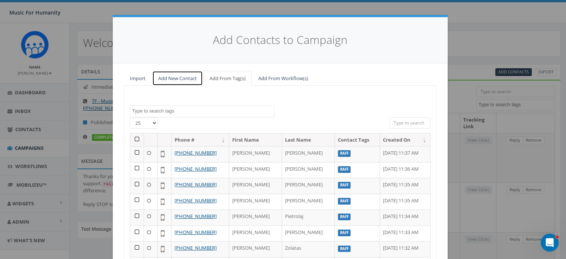
click at [168, 76] on link "Add New Contact" at bounding box center [177, 78] width 51 height 15
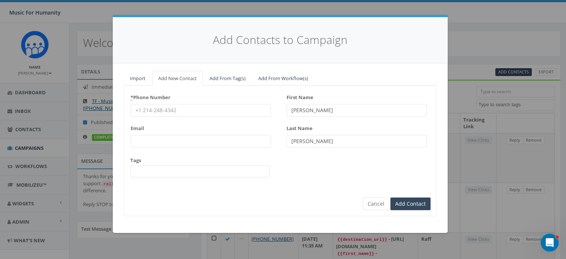
click at [151, 108] on input "* Phone Number" at bounding box center [201, 110] width 140 height 13
type input "8453000843"
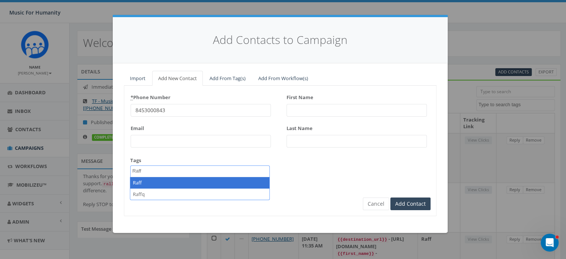
type textarea "Raff"
select select "Raff"
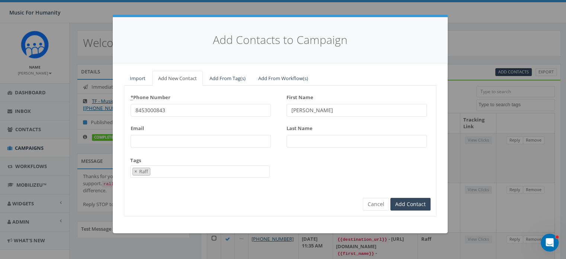
type input "[PERSON_NAME]"
click at [391, 198] on input "Add Contact" at bounding box center [411, 204] width 40 height 13
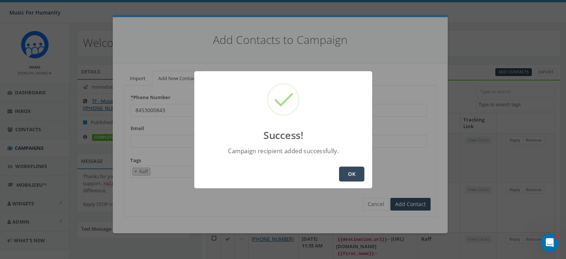
click at [352, 171] on button "OK" at bounding box center [351, 173] width 25 height 15
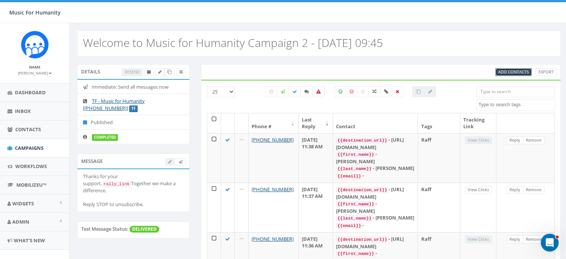
click at [507, 68] on link "Add Contacts" at bounding box center [514, 72] width 36 height 8
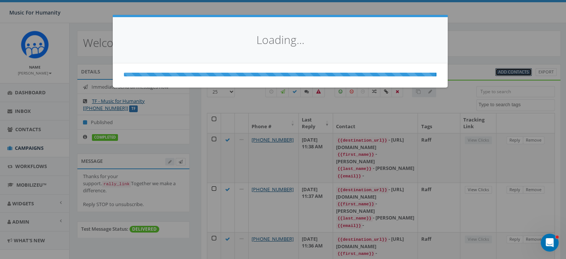
select select
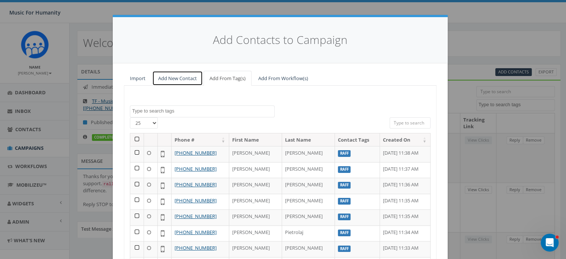
click at [179, 76] on link "Add New Contact" at bounding box center [177, 78] width 51 height 15
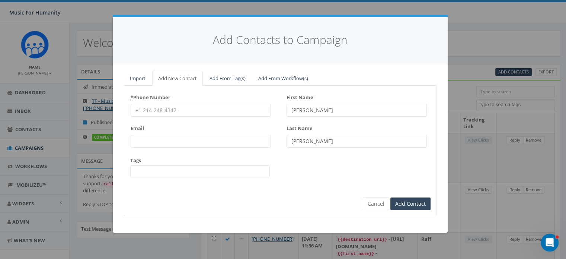
click at [149, 113] on input "* Phone Number" at bounding box center [201, 110] width 140 height 13
type input "8457971838"
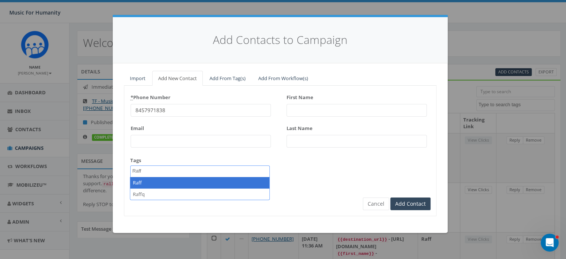
type textarea "Raff"
select select "Raff"
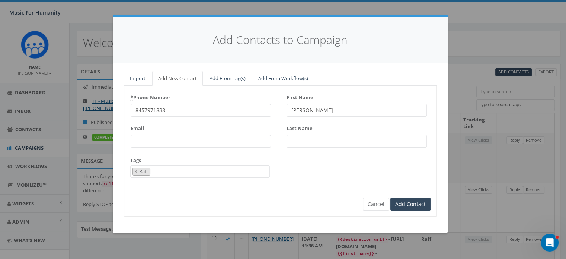
type input "[PERSON_NAME]"
click at [391, 198] on input "Add Contact" at bounding box center [411, 204] width 40 height 13
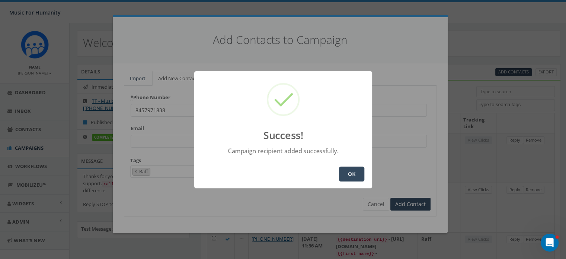
click at [350, 171] on button "OK" at bounding box center [351, 173] width 25 height 15
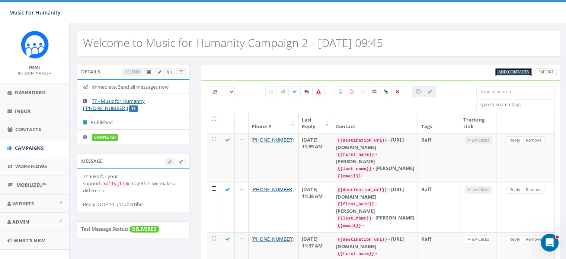
click at [513, 72] on span "Add Contacts" at bounding box center [514, 72] width 31 height 6
select select
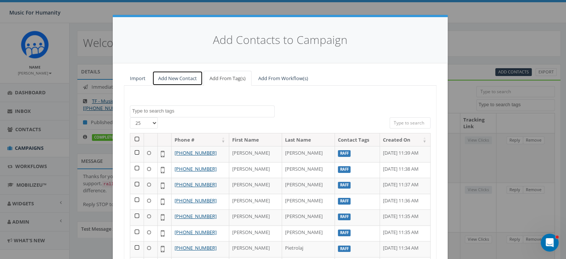
click at [184, 77] on link "Add New Contact" at bounding box center [177, 78] width 51 height 15
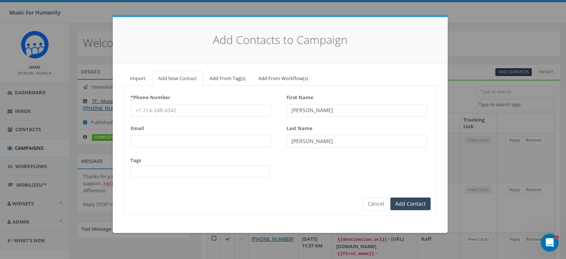
click at [157, 107] on input "* Phone Number" at bounding box center [201, 110] width 140 height 13
type input "9172876634"
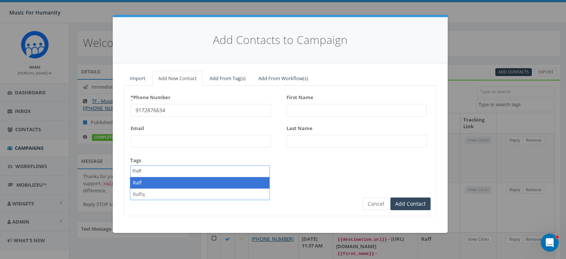
type textarea "Raff"
select select "Raff"
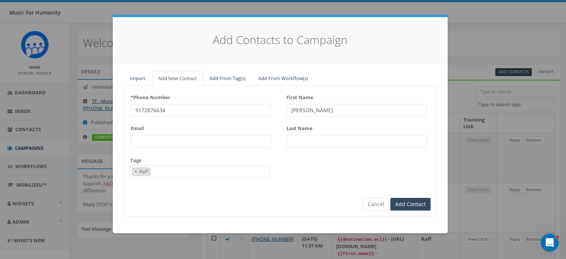
type input "[PERSON_NAME]"
type input "Cummins"
click at [391, 198] on input "Add Contact" at bounding box center [411, 204] width 40 height 13
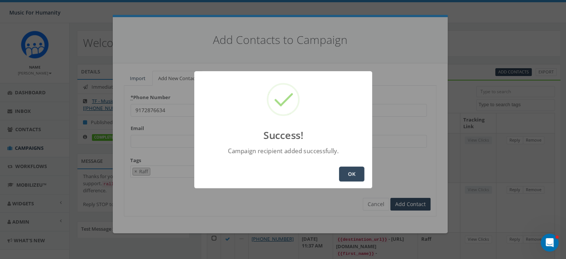
click at [346, 172] on button "OK" at bounding box center [351, 173] width 25 height 15
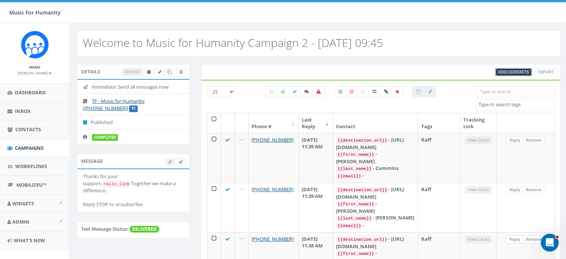
click at [508, 71] on span "Add Contacts" at bounding box center [514, 72] width 31 height 6
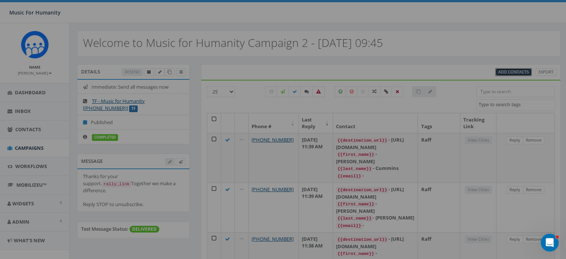
select select
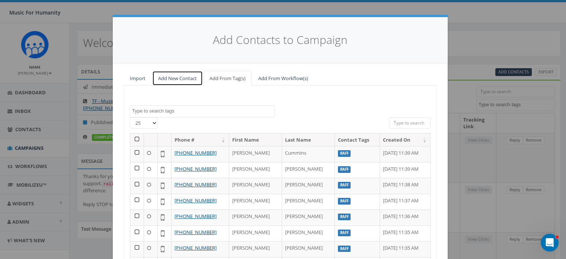
click at [170, 76] on link "Add New Contact" at bounding box center [177, 78] width 51 height 15
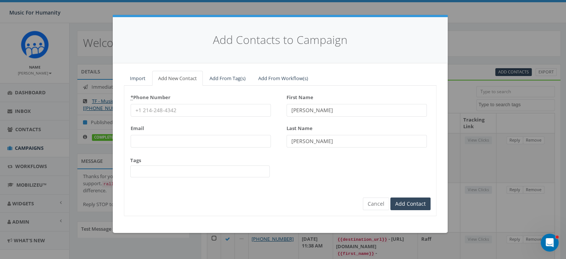
click at [156, 111] on input "* Phone Number" at bounding box center [201, 110] width 140 height 13
type input "8456492370"
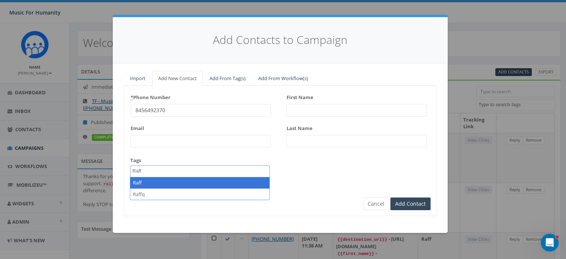
type textarea "Raff"
select select "Raff"
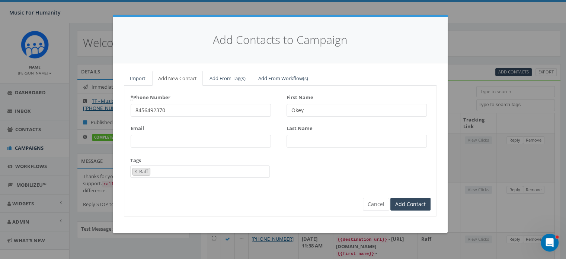
type input "Okey"
type input "[PERSON_NAME]"
click at [391, 198] on input "Add Contact" at bounding box center [411, 204] width 40 height 13
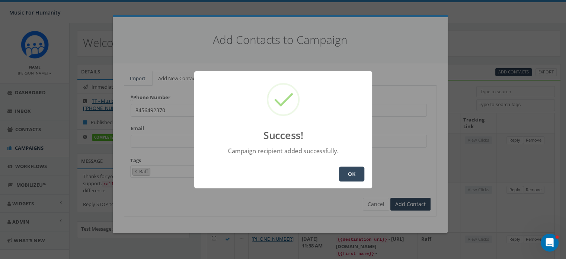
click at [350, 171] on button "OK" at bounding box center [351, 173] width 25 height 15
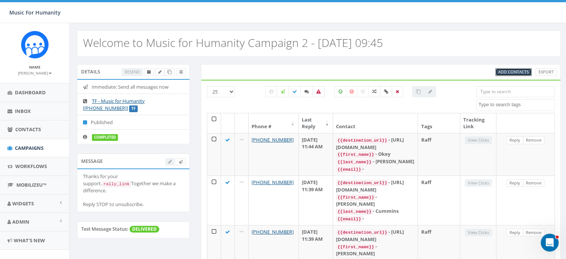
click at [511, 70] on span "Add Contacts" at bounding box center [514, 72] width 31 height 6
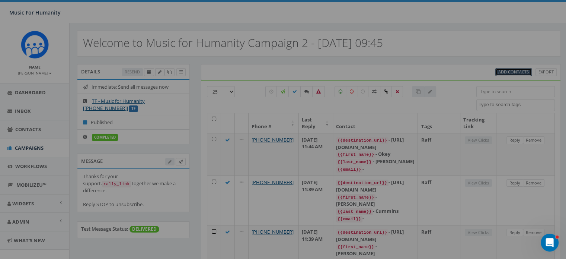
select select
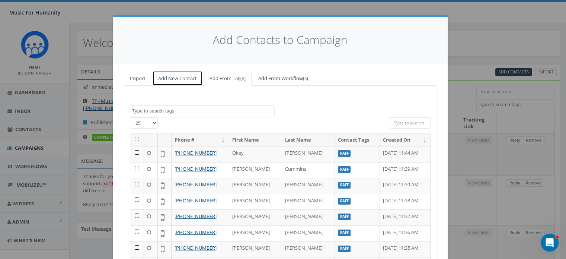
click at [165, 77] on link "Add New Contact" at bounding box center [177, 78] width 51 height 15
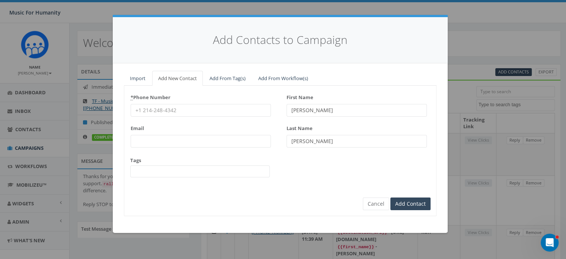
click at [168, 107] on input "* Phone Number" at bounding box center [201, 110] width 140 height 13
type input "2019655675"
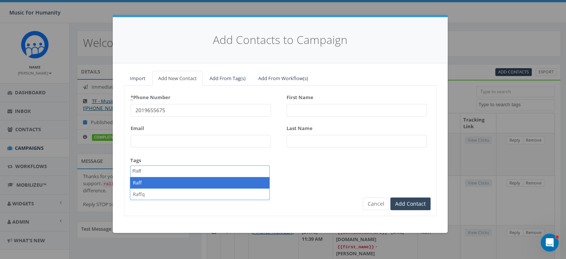
type textarea "Raff"
select select "Raff"
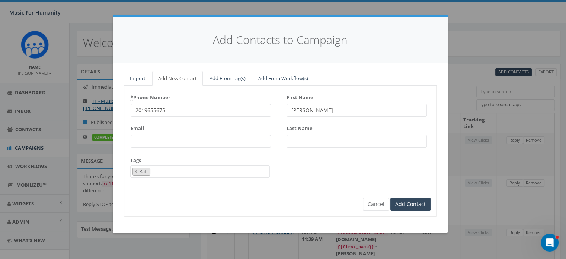
type input "[PERSON_NAME]"
type input "Horn"
click at [391, 198] on input "Add Contact" at bounding box center [411, 204] width 40 height 13
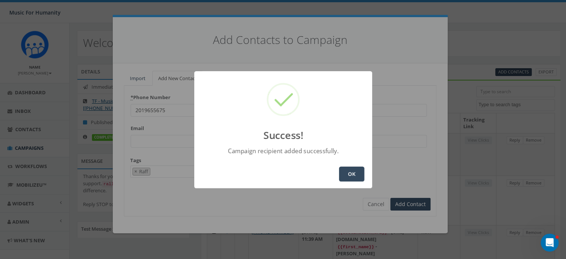
click at [354, 172] on button "OK" at bounding box center [351, 173] width 25 height 15
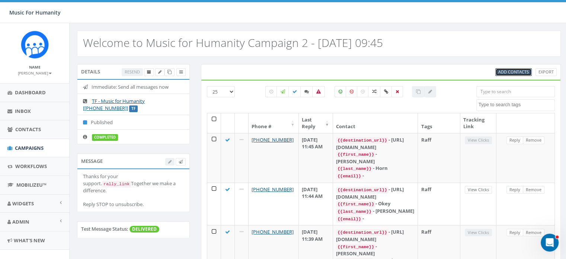
click at [510, 70] on span "Add Contacts" at bounding box center [514, 72] width 31 height 6
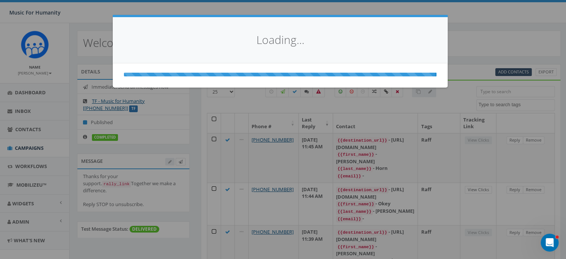
select select
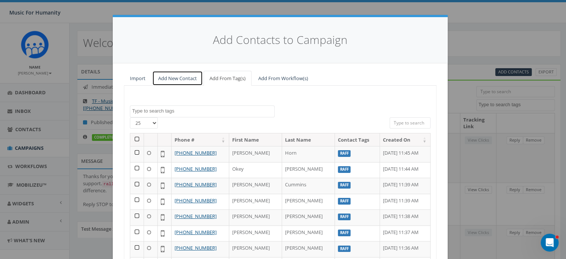
click at [177, 77] on link "Add New Contact" at bounding box center [177, 78] width 51 height 15
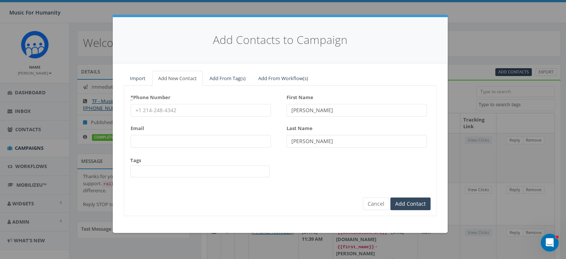
click at [171, 108] on input "* Phone Number" at bounding box center [201, 110] width 140 height 13
type input "3477241767"
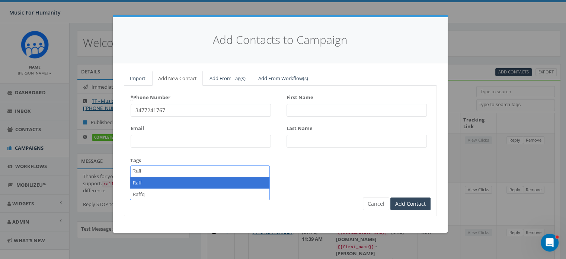
type textarea "Raff"
select select "Raff"
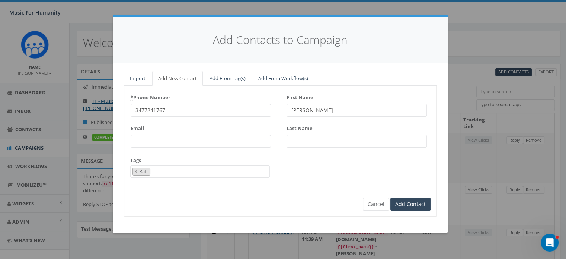
type input "[PERSON_NAME]"
click at [391, 198] on input "Add Contact" at bounding box center [411, 204] width 40 height 13
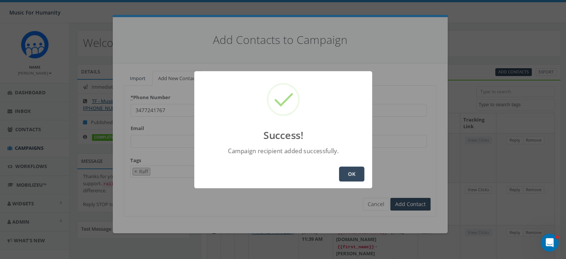
click at [348, 173] on button "OK" at bounding box center [351, 173] width 25 height 15
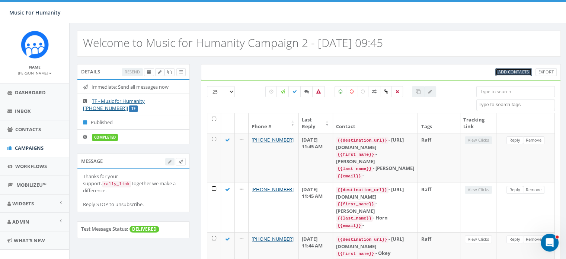
click at [509, 70] on span "Add Contacts" at bounding box center [514, 72] width 31 height 6
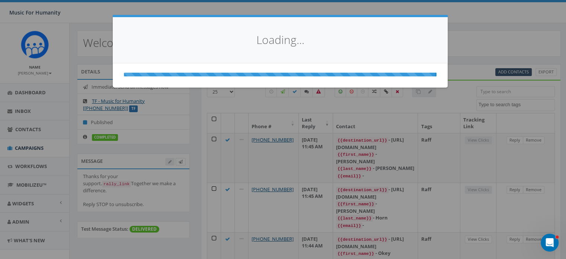
select select
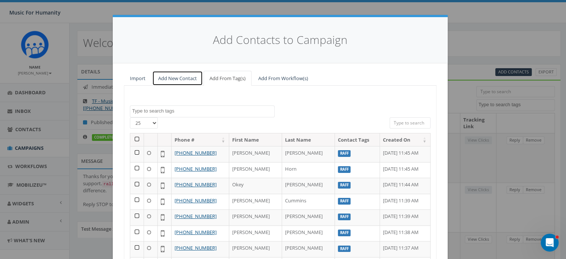
click at [172, 76] on link "Add New Contact" at bounding box center [177, 78] width 51 height 15
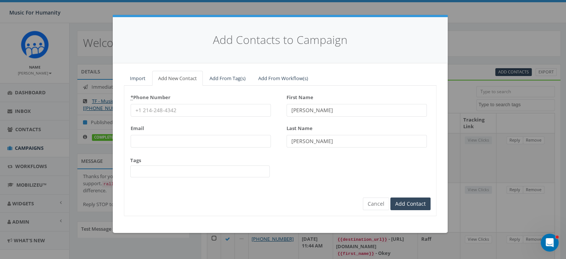
click at [156, 110] on input "* Phone Number" at bounding box center [201, 110] width 140 height 13
type input "8455003005"
type input "[PERSON_NAME]"
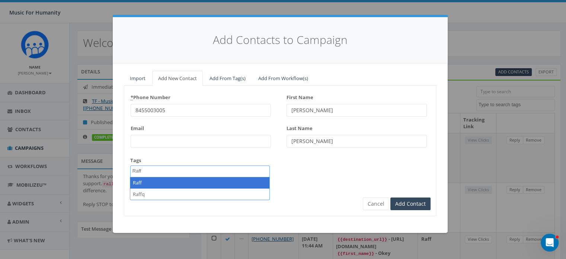
type textarea "Raff"
select select "Raff"
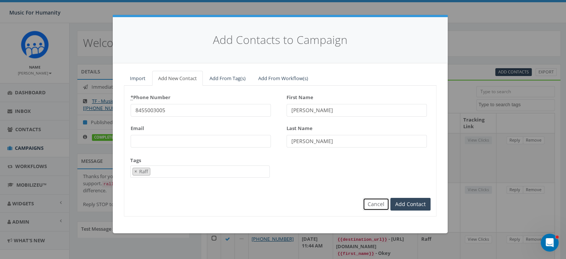
click at [373, 203] on button "Cancel" at bounding box center [376, 204] width 26 height 13
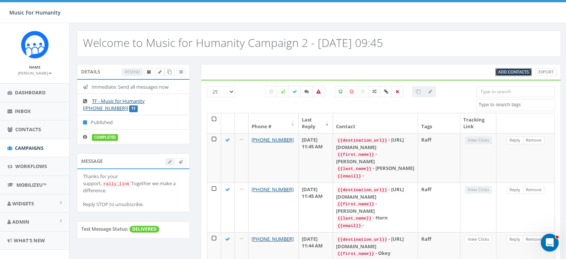
click at [507, 71] on span "Add Contacts" at bounding box center [514, 72] width 31 height 6
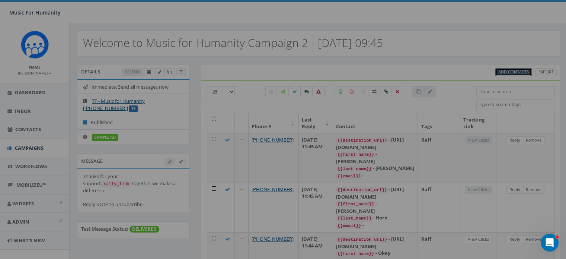
select select
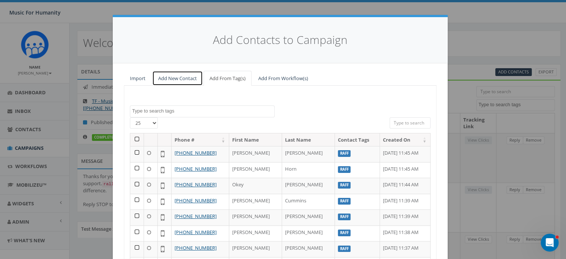
click at [175, 79] on link "Add New Contact" at bounding box center [177, 78] width 51 height 15
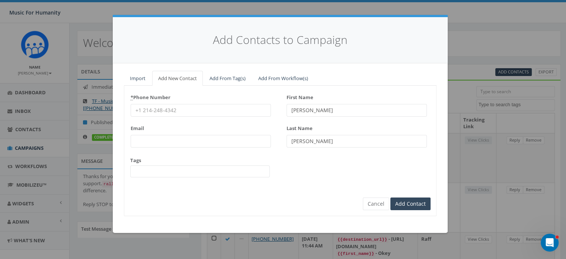
click at [156, 111] on input "* Phone Number" at bounding box center [201, 110] width 140 height 13
type input "9739033898"
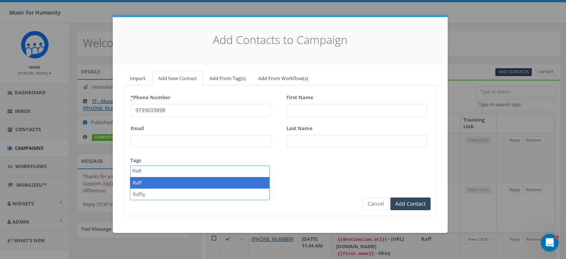
type textarea "Raff"
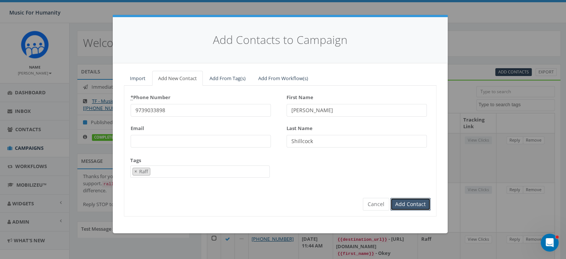
click at [391, 198] on input "Add Contact" at bounding box center [411, 204] width 40 height 13
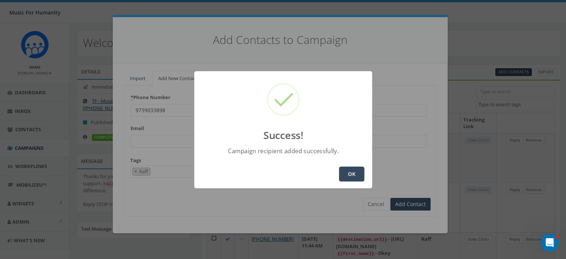
click at [351, 171] on button "OK" at bounding box center [351, 173] width 25 height 15
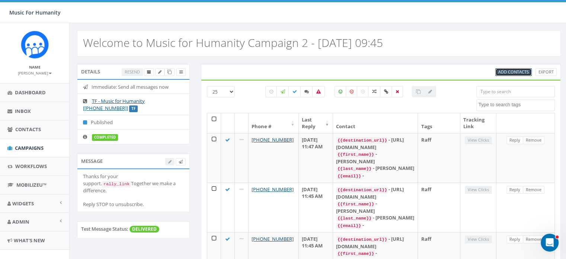
click at [512, 71] on span "Add Contacts" at bounding box center [514, 72] width 31 height 6
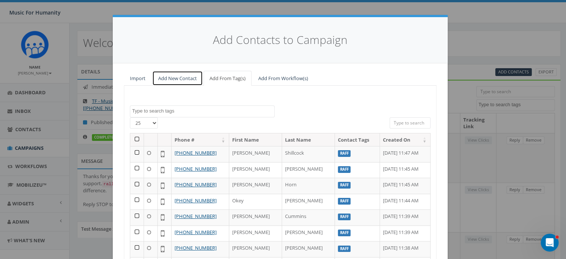
click at [176, 78] on link "Add New Contact" at bounding box center [177, 78] width 51 height 15
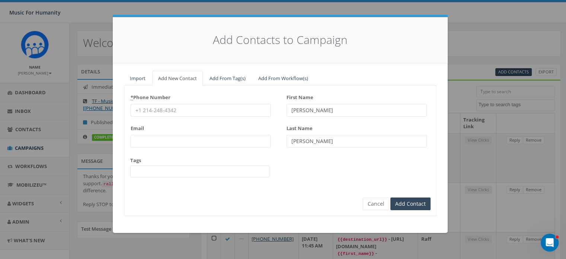
click at [178, 109] on input "* Phone Number" at bounding box center [201, 110] width 140 height 13
click at [391, 198] on input "Add Contact" at bounding box center [411, 204] width 40 height 13
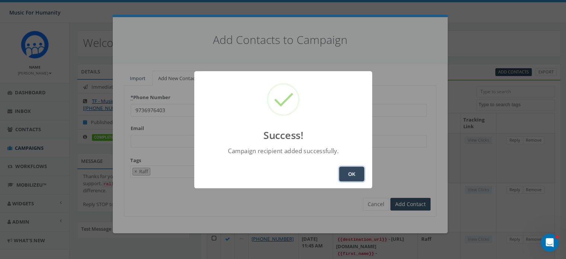
click at [350, 173] on button "OK" at bounding box center [351, 173] width 25 height 15
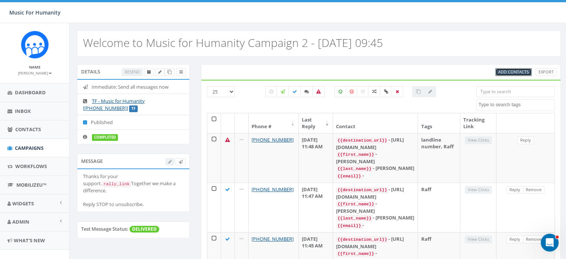
click at [507, 70] on span "Add Contacts" at bounding box center [514, 72] width 31 height 6
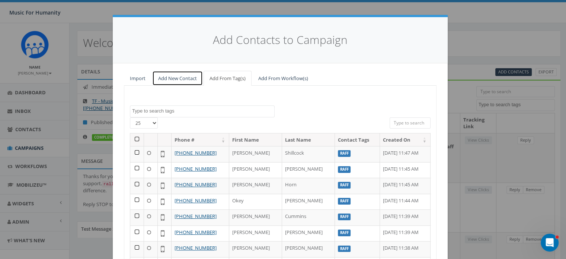
click at [168, 76] on link "Add New Contact" at bounding box center [177, 78] width 51 height 15
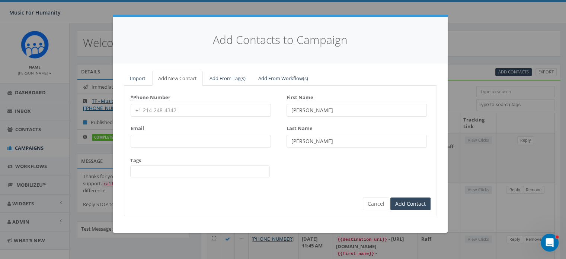
click at [149, 111] on input "* Phone Number" at bounding box center [201, 110] width 140 height 13
paste input "8455428600"
click at [391, 198] on input "Add Contact" at bounding box center [411, 204] width 40 height 13
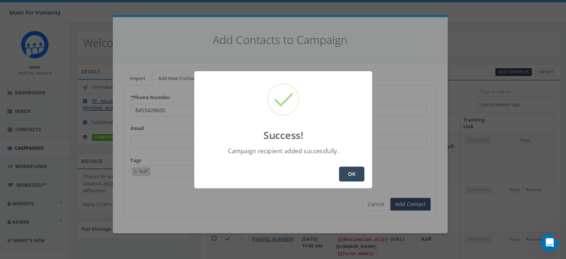
click at [354, 171] on button "OK" at bounding box center [351, 173] width 25 height 15
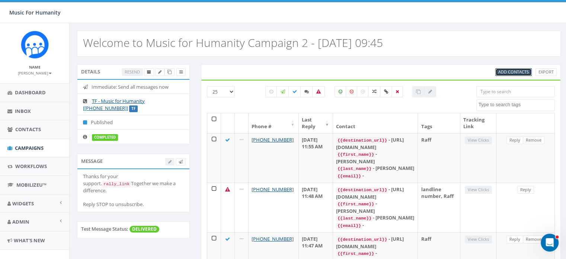
click at [507, 69] on span "Add Contacts" at bounding box center [514, 72] width 31 height 6
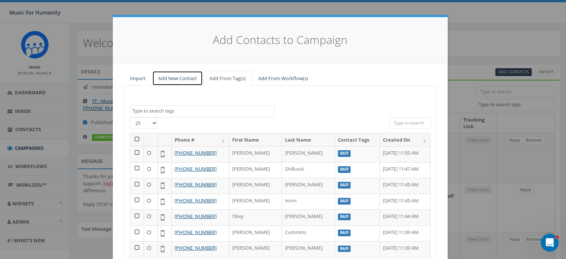
click at [180, 77] on link "Add New Contact" at bounding box center [177, 78] width 51 height 15
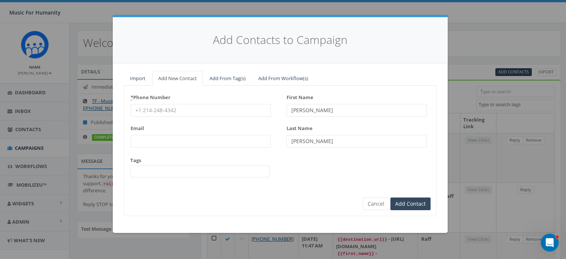
click at [149, 105] on input "* Phone Number" at bounding box center [201, 110] width 140 height 13
click at [391, 198] on input "Add Contact" at bounding box center [411, 204] width 40 height 13
